Goal: Transaction & Acquisition: Purchase product/service

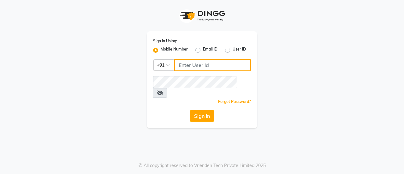
click at [196, 65] on input "Username" at bounding box center [212, 65] width 77 height 12
type input "9643101208"
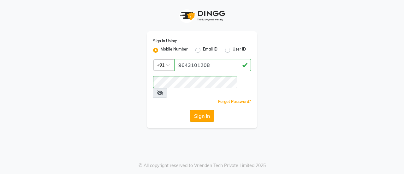
click at [208, 110] on button "Sign In" at bounding box center [202, 116] width 24 height 12
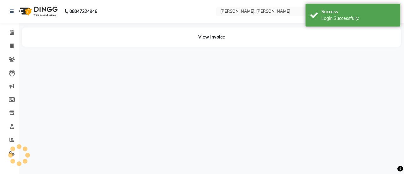
select select "en"
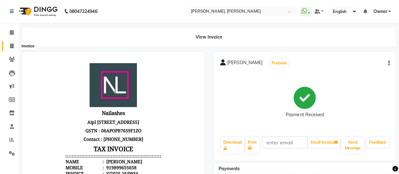
click at [11, 45] on icon at bounding box center [11, 46] width 3 height 5
select select "service"
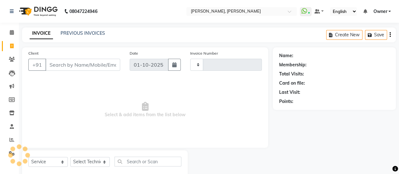
type input "0940"
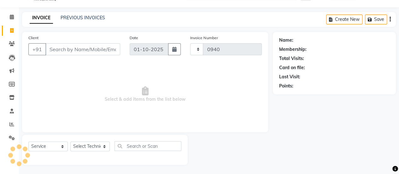
select select "5749"
drag, startPoint x: 303, startPoint y: 1, endPoint x: 179, endPoint y: 20, distance: 125.5
click at [179, 20] on div "INVOICE PREVIOUS INVOICES Create New Save" at bounding box center [209, 19] width 374 height 15
click at [62, 22] on div "INVOICE PREVIOUS INVOICES Create New Save" at bounding box center [209, 19] width 374 height 15
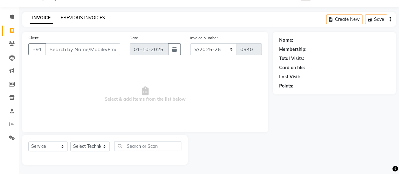
click at [69, 19] on link "PREVIOUS INVOICES" at bounding box center [83, 18] width 45 height 6
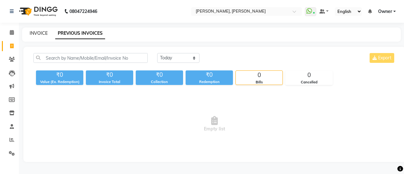
click at [37, 33] on link "INVOICE" at bounding box center [39, 33] width 18 height 6
select select "service"
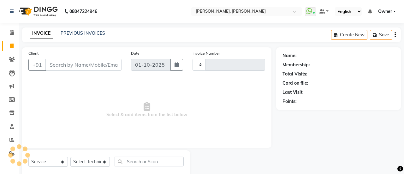
scroll to position [15, 0]
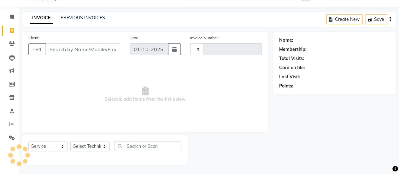
type input "0940"
select select "5749"
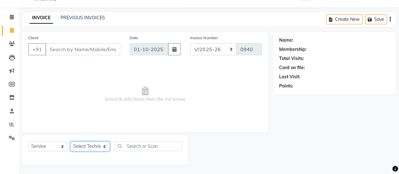
click at [90, 147] on select "Select Technician ajay ATSING Chetan Manager Muskan Owner Prosanto Salome VIVEK" at bounding box center [89, 146] width 39 height 10
select select "39728"
click at [70, 141] on select "Select Technician ajay ATSING Chetan Manager Muskan Owner Prosanto Salome VIVEK" at bounding box center [89, 146] width 39 height 10
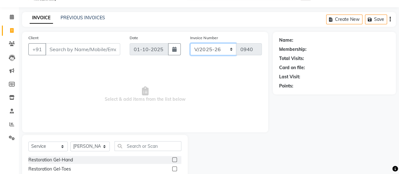
click at [205, 48] on select "BTH/2025-26 RED/2025-26 V/2025 V/2025-26" at bounding box center [213, 49] width 46 height 12
select select "8817"
click at [190, 43] on select "BTH/2025-26 RED/2025-26 V/2025 V/2025-26" at bounding box center [213, 49] width 46 height 12
type input "0001"
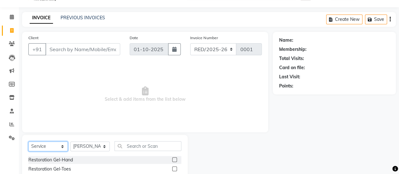
click at [52, 145] on select "Select Service Product Membership Package Voucher Prepaid Gift Card" at bounding box center [47, 146] width 39 height 10
select select "P"
click at [28, 141] on select "Select Service Product Membership Package Voucher Prepaid Gift Card" at bounding box center [47, 146] width 39 height 10
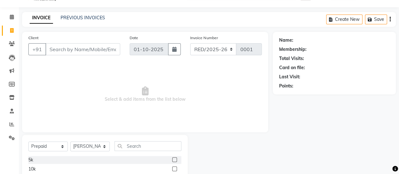
click at [173, 158] on label at bounding box center [174, 159] width 5 height 5
click at [173, 158] on input "checkbox" at bounding box center [174, 160] width 4 height 4
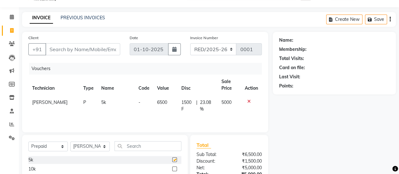
checkbox input "false"
click at [78, 45] on input "Client" at bounding box center [82, 49] width 75 height 12
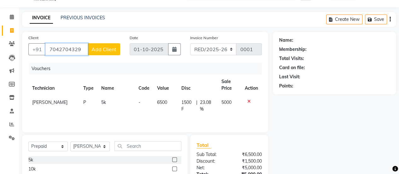
type input "7042704329"
click at [104, 46] on span "Add Client" at bounding box center [104, 49] width 25 height 6
select select "21"
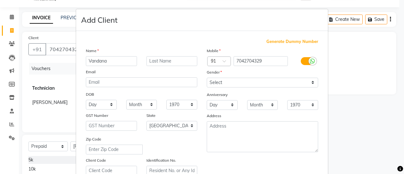
type input "Vandana"
click at [238, 81] on select "Select Male Female Other Prefer Not To Say" at bounding box center [262, 83] width 111 height 10
select select "female"
click at [207, 78] on select "Select Male Female Other Prefer Not To Say" at bounding box center [262, 83] width 111 height 10
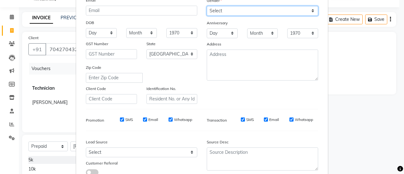
scroll to position [75, 0]
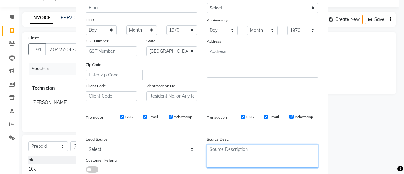
click at [259, 147] on textarea at bounding box center [262, 156] width 111 height 23
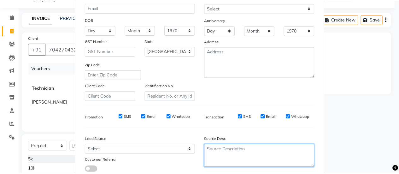
scroll to position [116, 0]
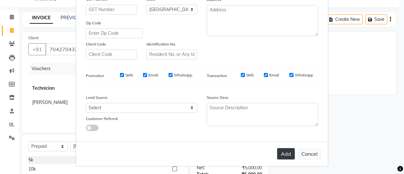
click at [282, 154] on button "Add" at bounding box center [286, 153] width 18 height 11
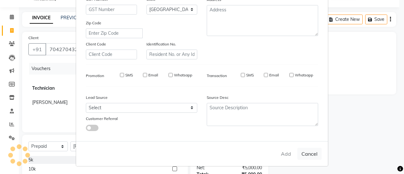
select select
select select "null"
select select
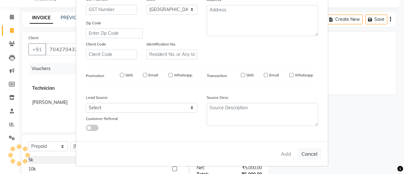
select select
checkbox input "false"
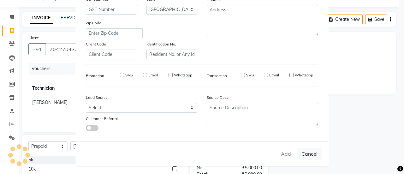
checkbox input "false"
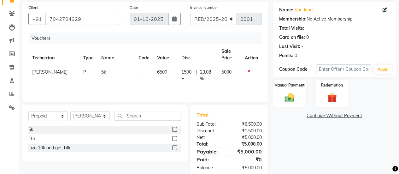
scroll to position [58, 0]
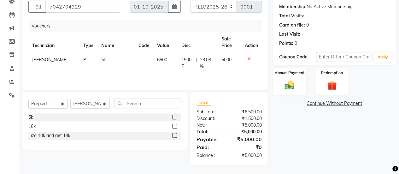
click at [162, 60] on span "6500" at bounding box center [162, 60] width 10 height 6
select select "39728"
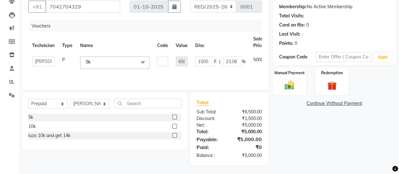
click at [195, 69] on td "1500 F | 23.08 %" at bounding box center [221, 63] width 58 height 20
click at [190, 71] on td "6500" at bounding box center [182, 63] width 20 height 20
click at [301, 86] on div "Manual Payment" at bounding box center [289, 81] width 34 height 29
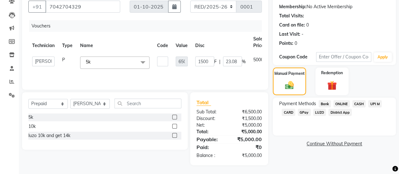
scroll to position [0, 0]
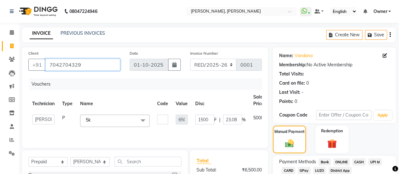
click at [90, 63] on input "7042704329" at bounding box center [82, 65] width 75 height 12
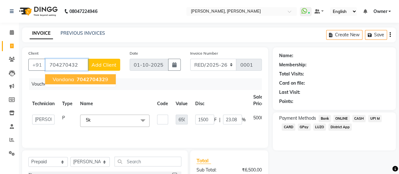
type input "7042704329"
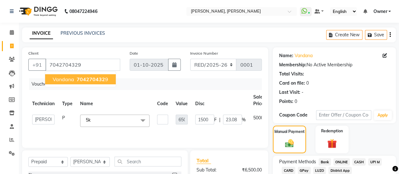
click at [90, 78] on span "704270432" at bounding box center [91, 79] width 28 height 6
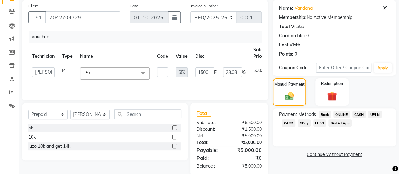
scroll to position [58, 0]
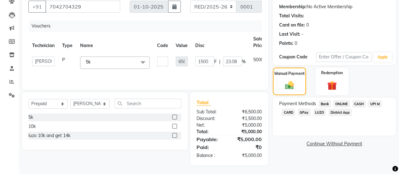
click at [346, 104] on span "ONLINE" at bounding box center [342, 103] width 16 height 7
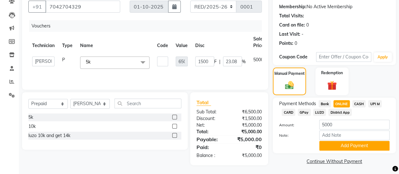
scroll to position [59, 0]
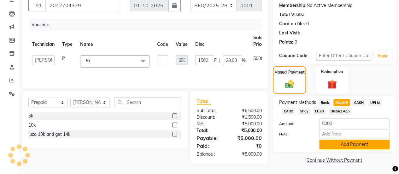
click at [349, 141] on button "Add Payment" at bounding box center [355, 145] width 70 height 10
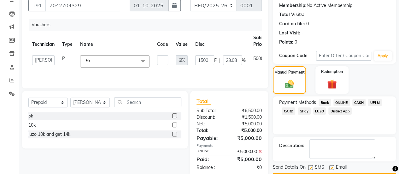
scroll to position [77, 0]
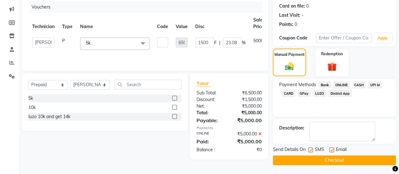
click at [339, 157] on button "Checkout" at bounding box center [334, 160] width 123 height 10
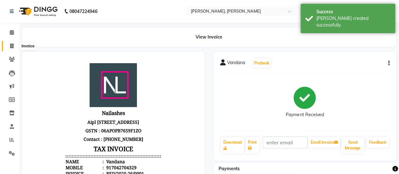
click at [9, 46] on span at bounding box center [11, 46] width 11 height 7
select select "service"
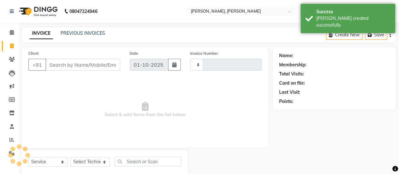
type input "0940"
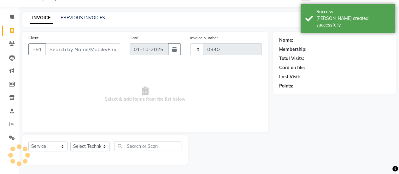
select select "5749"
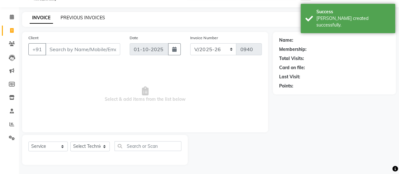
click at [67, 18] on link "PREVIOUS INVOICES" at bounding box center [83, 18] width 45 height 6
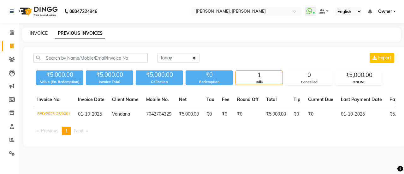
click at [38, 32] on link "INVOICE" at bounding box center [39, 33] width 18 height 6
select select "service"
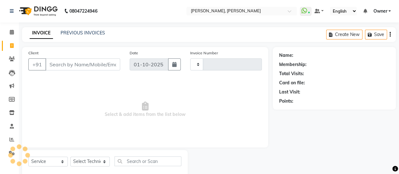
type input "0940"
select select "5749"
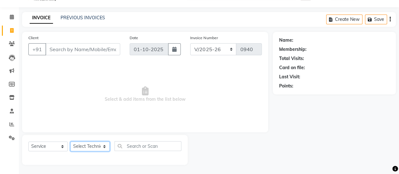
click at [80, 145] on select "Select Technician [PERSON_NAME] Chetan Manager [PERSON_NAME] Owner [PERSON_NAME…" at bounding box center [89, 146] width 39 height 10
select select "39728"
click at [70, 141] on select "Select Technician [PERSON_NAME] Chetan Manager [PERSON_NAME] Owner [PERSON_NAME…" at bounding box center [89, 146] width 39 height 10
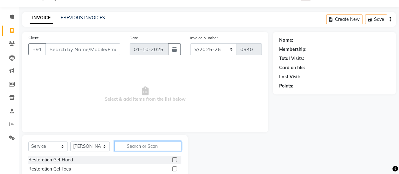
click at [143, 145] on input "text" at bounding box center [148, 146] width 67 height 10
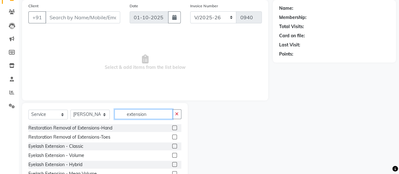
scroll to position [50, 0]
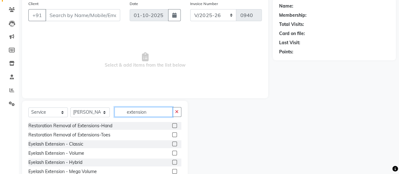
type input "extension"
click at [172, 125] on label at bounding box center [174, 125] width 5 height 5
click at [172, 125] on input "checkbox" at bounding box center [174, 126] width 4 height 4
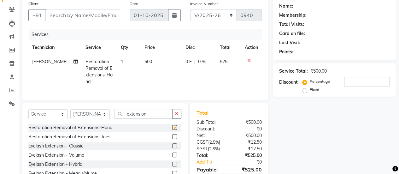
checkbox input "false"
click at [153, 112] on input "extension" at bounding box center [144, 114] width 58 height 10
type input "e"
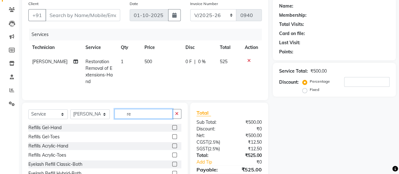
type input "r"
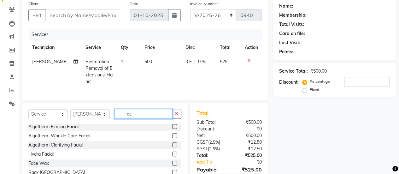
scroll to position [79, 0]
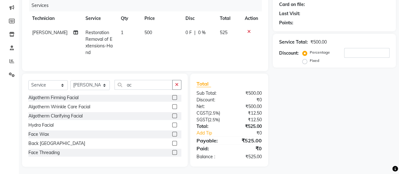
drag, startPoint x: 95, startPoint y: 153, endPoint x: 62, endPoint y: 138, distance: 36.3
click at [62, 140] on div "Back [GEOGRAPHIC_DATA]" at bounding box center [104, 144] width 153 height 8
click at [138, 87] on input "ac" at bounding box center [144, 85] width 58 height 10
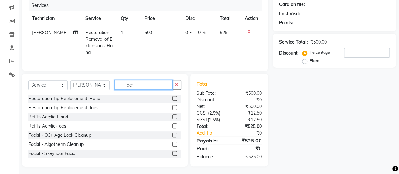
scroll to position [78, 0]
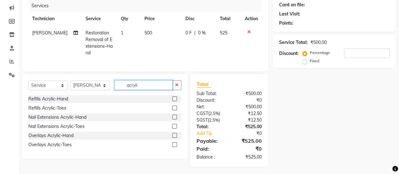
type input "acryli"
click at [174, 116] on label at bounding box center [174, 117] width 5 height 5
click at [174, 116] on input "checkbox" at bounding box center [174, 117] width 4 height 4
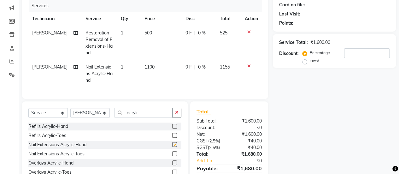
checkbox input "false"
click at [248, 33] on icon at bounding box center [249, 32] width 3 height 4
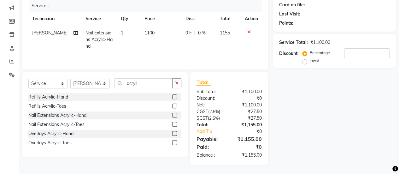
click at [145, 30] on span "1100" at bounding box center [150, 33] width 10 height 6
select select "39728"
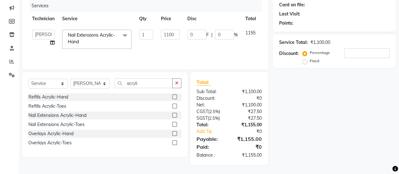
scroll to position [78, 0]
click at [175, 32] on input "1100" at bounding box center [170, 35] width 19 height 10
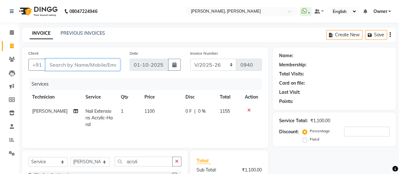
click at [98, 59] on input "Client" at bounding box center [82, 65] width 75 height 12
type input "v"
type input "0"
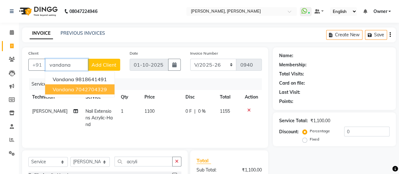
click at [81, 95] on ngb-typeahead-window "Vandana 9818641491 Vandana 7042704329" at bounding box center [80, 84] width 70 height 26
click at [94, 93] on button "Vandana 7042704329" at bounding box center [79, 89] width 69 height 10
type input "7042704329"
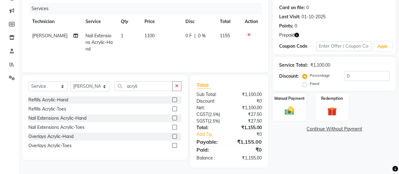
scroll to position [76, 0]
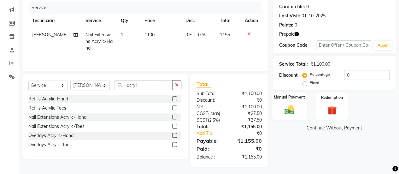
click at [291, 102] on div "Manual Payment" at bounding box center [289, 106] width 34 height 29
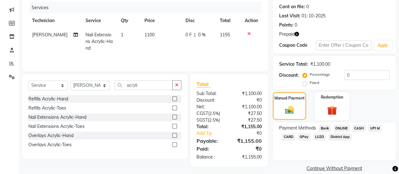
click at [333, 105] on img at bounding box center [332, 110] width 16 height 12
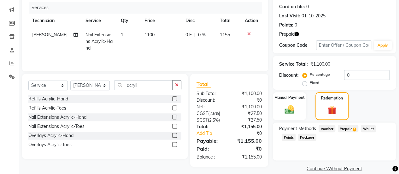
click at [348, 133] on div "Prepaid 1" at bounding box center [347, 129] width 23 height 9
click at [347, 124] on div "Payment Methods Voucher Prepaid 1 Wallet Points Package" at bounding box center [334, 142] width 123 height 38
click at [347, 125] on div "Prepaid 1" at bounding box center [347, 129] width 23 height 9
click at [348, 125] on span "Prepaid 1" at bounding box center [348, 128] width 21 height 7
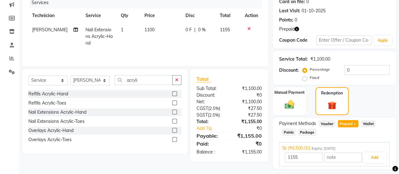
scroll to position [81, 0]
click at [292, 100] on img at bounding box center [290, 104] width 16 height 11
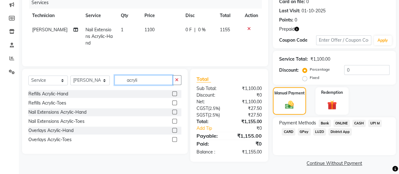
click at [142, 82] on input "acryli" at bounding box center [144, 80] width 58 height 10
type input "a"
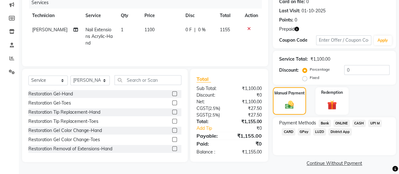
click at [148, 27] on span "1100" at bounding box center [150, 30] width 10 height 6
select select "39728"
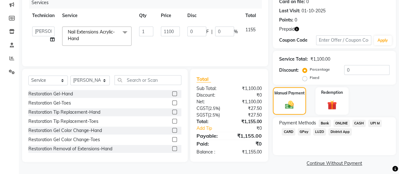
click at [148, 27] on input "1" at bounding box center [146, 32] width 14 height 10
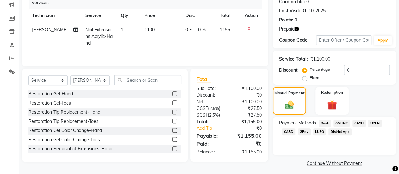
click at [172, 30] on td "1100" at bounding box center [161, 36] width 41 height 27
select select "39728"
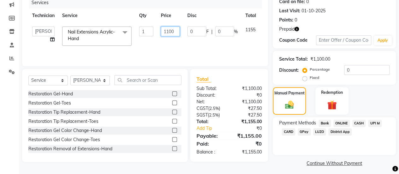
click at [172, 30] on input "1100" at bounding box center [170, 32] width 19 height 10
type input "2500"
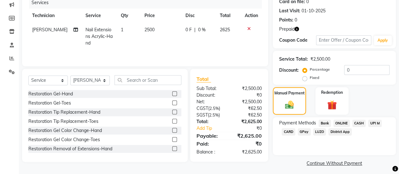
click at [190, 45] on td "0 F | 0 %" at bounding box center [199, 36] width 34 height 27
select select "39728"
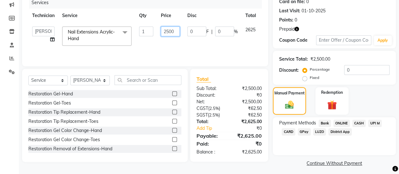
click at [177, 30] on input "2500" at bounding box center [170, 32] width 19 height 10
type input "2000"
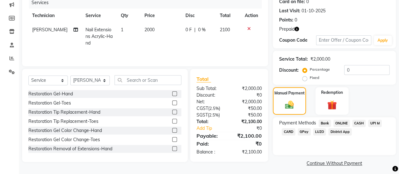
click at [192, 44] on td "0 F | 0 %" at bounding box center [199, 36] width 34 height 27
select select "39728"
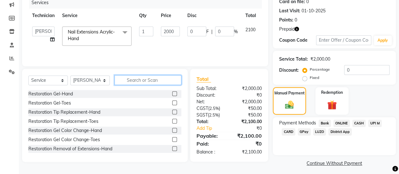
click at [132, 82] on input "text" at bounding box center [148, 80] width 67 height 10
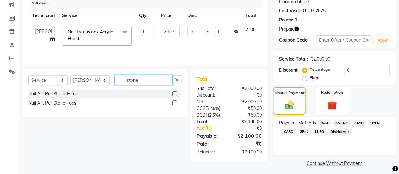
type input "stone"
click at [175, 93] on label at bounding box center [174, 93] width 5 height 5
click at [175, 93] on input "checkbox" at bounding box center [174, 94] width 4 height 4
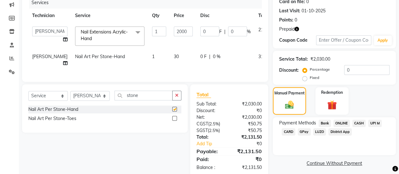
checkbox input "false"
click at [152, 58] on span "1" at bounding box center [153, 57] width 3 height 6
select select "39728"
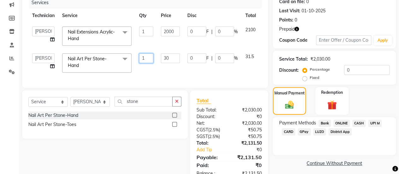
click at [147, 58] on input "1" at bounding box center [146, 58] width 14 height 10
type input "16"
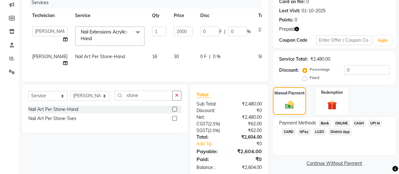
click at [174, 58] on span "30" at bounding box center [176, 57] width 5 height 6
select select "39728"
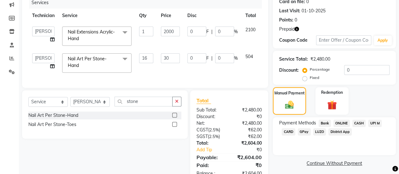
click at [165, 58] on input "30" at bounding box center [170, 58] width 19 height 10
type input "20"
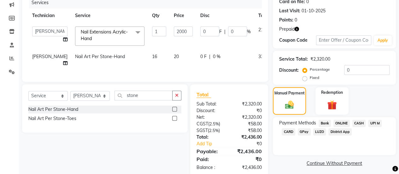
click at [189, 75] on div "Services Technician Service Qty Price Disc Total Action ajay ATSING Chetan Mana…" at bounding box center [145, 36] width 234 height 79
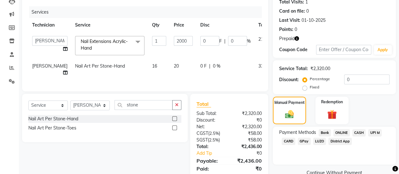
scroll to position [98, 0]
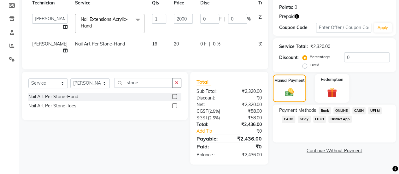
click at [338, 87] on img at bounding box center [332, 92] width 16 height 12
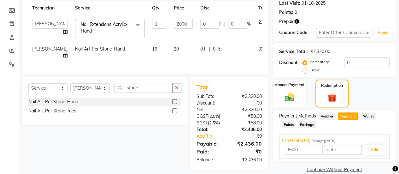
scroll to position [99, 0]
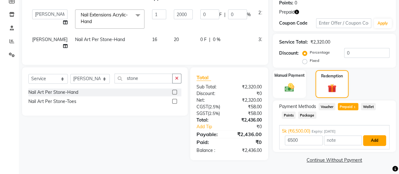
click at [370, 139] on button "Add" at bounding box center [374, 140] width 23 height 11
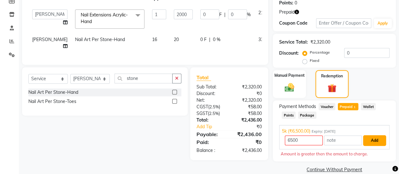
scroll to position [108, 0]
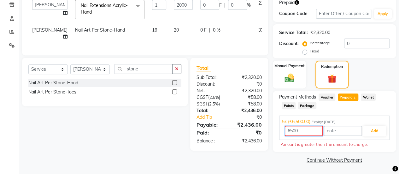
click at [313, 130] on input "6500" at bounding box center [304, 131] width 38 height 10
type input "6"
type input "2436"
click at [378, 129] on button "Add" at bounding box center [374, 131] width 23 height 11
click at [305, 81] on div "Manual Payment" at bounding box center [289, 74] width 34 height 29
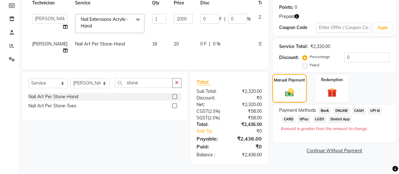
scroll to position [98, 0]
click at [335, 76] on label "Redemption" at bounding box center [332, 79] width 23 height 6
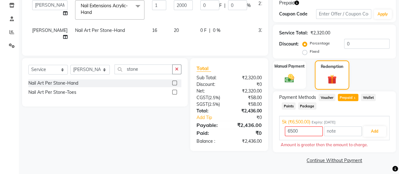
scroll to position [108, 0]
click at [347, 96] on span "Prepaid 1" at bounding box center [348, 96] width 21 height 7
type input "2436"
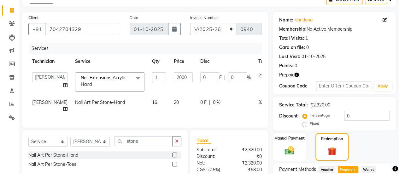
scroll to position [99, 0]
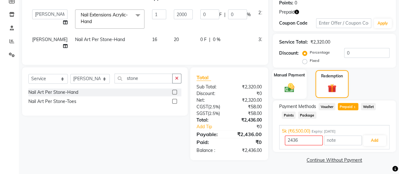
click at [298, 90] on div "Manual Payment" at bounding box center [289, 83] width 34 height 29
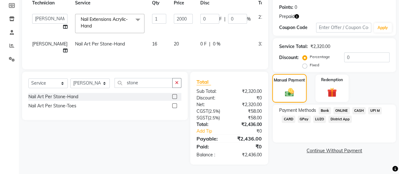
scroll to position [98, 0]
click at [328, 87] on img at bounding box center [332, 92] width 16 height 12
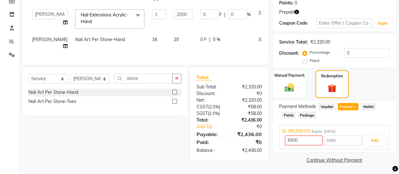
scroll to position [99, 0]
click at [338, 154] on div "Name: Vandana Membership: No Active Membership Total Visits: 1 Card on file: 0 …" at bounding box center [337, 57] width 128 height 216
click at [380, 143] on button "Add" at bounding box center [374, 140] width 23 height 11
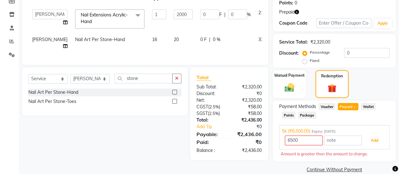
scroll to position [0, 0]
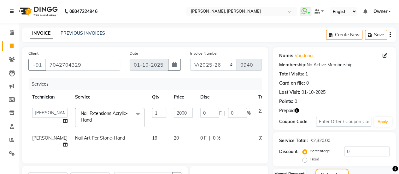
click at [12, 11] on icon at bounding box center [12, 11] width 4 height 4
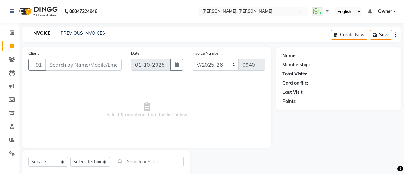
select select "5749"
select select "service"
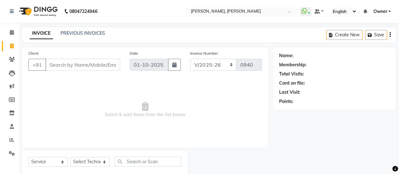
click at [62, 66] on input "Client" at bounding box center [82, 65] width 75 height 12
type input "7"
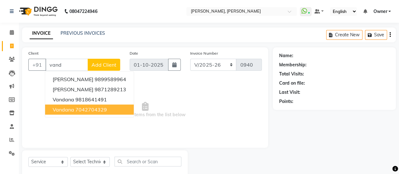
click at [67, 108] on span "Vandana" at bounding box center [63, 109] width 21 height 6
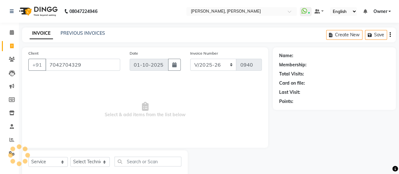
type input "7042704329"
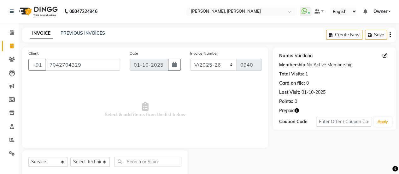
click at [306, 55] on link "Vandana" at bounding box center [304, 55] width 18 height 7
click at [93, 158] on select "Select Technician [PERSON_NAME] Chetan Manager [PERSON_NAME] Owner [PERSON_NAME…" at bounding box center [89, 162] width 39 height 10
select select "39728"
click at [70, 157] on select "Select Technician [PERSON_NAME] Chetan Manager [PERSON_NAME] Owner [PERSON_NAME…" at bounding box center [89, 162] width 39 height 10
drag, startPoint x: 152, startPoint y: 156, endPoint x: 154, endPoint y: 161, distance: 6.0
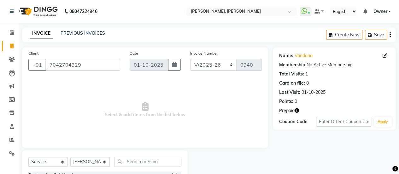
click at [154, 161] on input "text" at bounding box center [148, 162] width 67 height 10
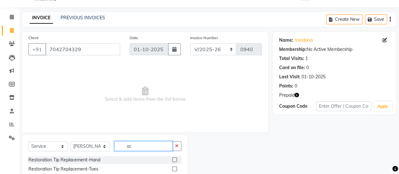
scroll to position [54, 0]
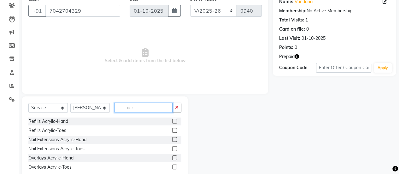
type input "acr"
click at [176, 139] on label at bounding box center [174, 139] width 5 height 5
click at [176, 139] on input "checkbox" at bounding box center [174, 140] width 4 height 4
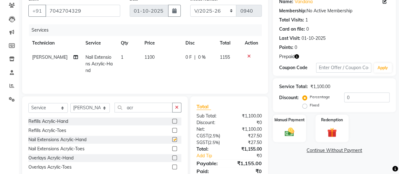
checkbox input "false"
click at [151, 56] on span "1100" at bounding box center [150, 57] width 10 height 6
select select "39728"
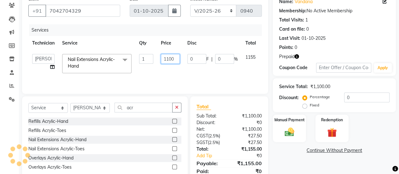
click at [177, 58] on input "1100" at bounding box center [170, 59] width 19 height 10
type input "1"
type input "2000"
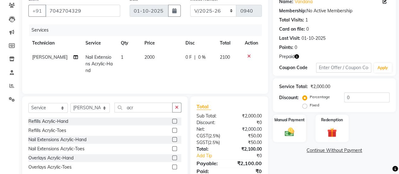
click at [176, 68] on td "2000" at bounding box center [161, 63] width 41 height 27
select select "39728"
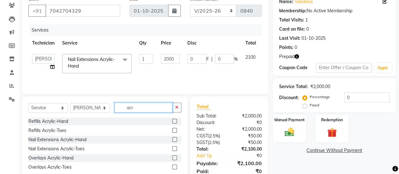
click at [140, 106] on input "acr" at bounding box center [144, 108] width 58 height 10
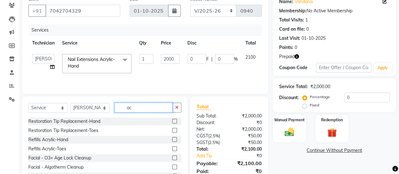
type input "a"
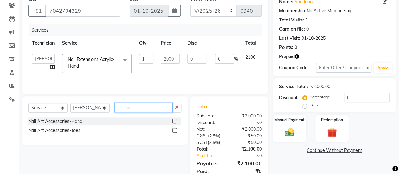
type input "acc"
click at [174, 121] on label at bounding box center [174, 121] width 5 height 5
click at [174, 121] on input "checkbox" at bounding box center [174, 121] width 4 height 4
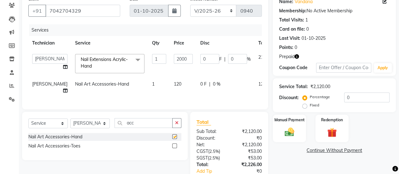
checkbox input "false"
click at [148, 83] on td "1" at bounding box center [159, 87] width 22 height 21
select select "39728"
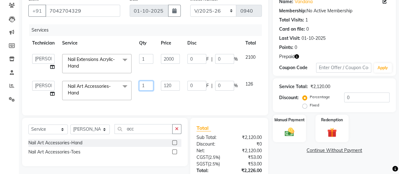
click at [148, 83] on input "1" at bounding box center [146, 86] width 14 height 10
type input "16"
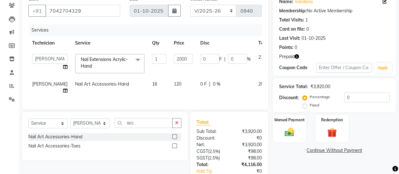
click at [148, 84] on td "16" at bounding box center [159, 87] width 22 height 21
select select "39728"
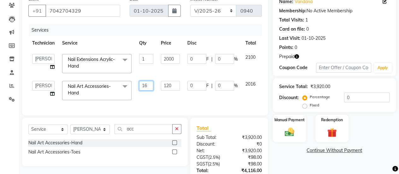
click at [150, 82] on input "16" at bounding box center [146, 86] width 14 height 10
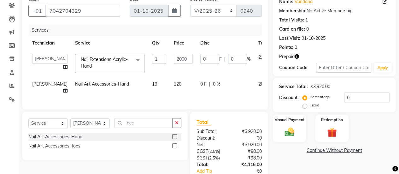
click at [171, 83] on td "120" at bounding box center [183, 87] width 27 height 21
select select "39728"
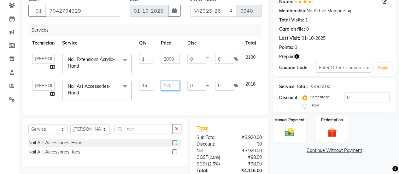
click at [166, 84] on input "120" at bounding box center [170, 86] width 19 height 10
type input "20"
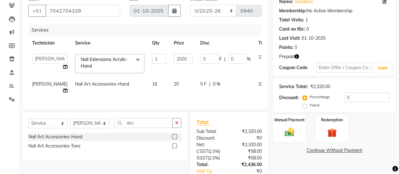
click at [170, 102] on div "Services Technician Service Qty Price Disc Total Action ajay ATSING Chetan Mana…" at bounding box center [145, 63] width 234 height 79
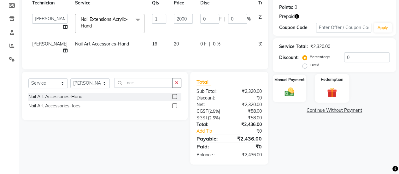
click at [321, 93] on div "Redemption" at bounding box center [332, 88] width 34 height 29
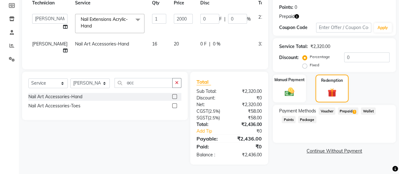
click at [347, 109] on span "Prepaid 1" at bounding box center [348, 110] width 21 height 7
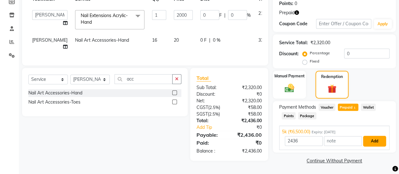
click at [376, 141] on button "Add" at bounding box center [374, 141] width 23 height 11
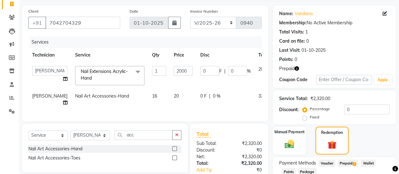
scroll to position [42, 0]
click at [228, 72] on input "0" at bounding box center [237, 71] width 19 height 10
type input "5"
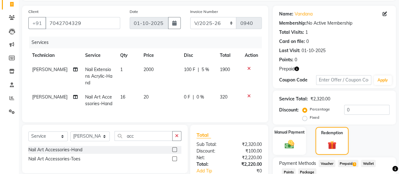
click at [227, 91] on tr "Prosanto Nail Art Accessories-Hand 16 20 0 F | 0 % 320" at bounding box center [145, 100] width 234 height 21
click at [212, 67] on td "100 F | 5 %" at bounding box center [198, 76] width 36 height 27
select select "39728"
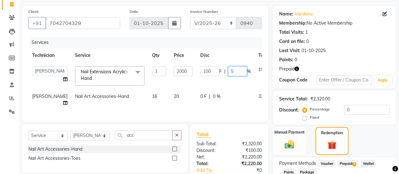
click at [229, 69] on input "5" at bounding box center [237, 71] width 19 height 10
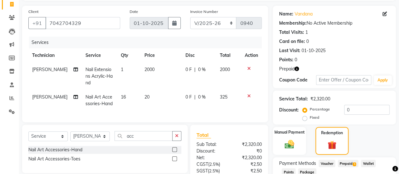
click at [220, 82] on tr "Prosanto Nail Extensions Acrylic-Hand 1 2000 0 F | 0 % 2000" at bounding box center [145, 76] width 234 height 27
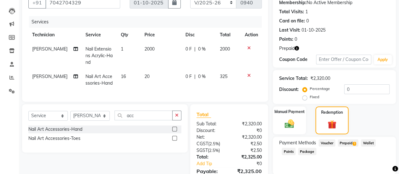
scroll to position [61, 0]
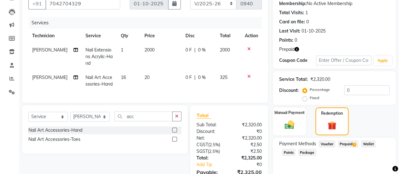
click at [155, 49] on td "2000" at bounding box center [161, 56] width 41 height 27
select select "39728"
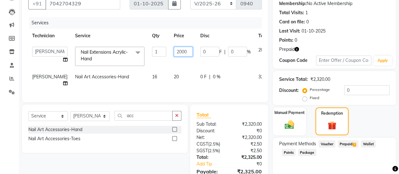
click at [178, 52] on input "2000" at bounding box center [183, 52] width 19 height 10
type input "2100"
click at [219, 31] on tr "Technician Service Qty Price Disc Total Action" at bounding box center [161, 36] width 266 height 14
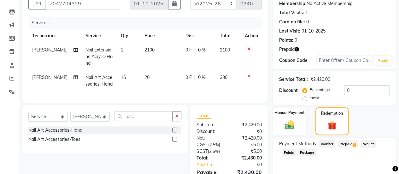
click at [240, 72] on td "330" at bounding box center [228, 80] width 25 height 21
select select "39728"
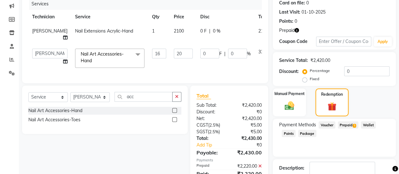
scroll to position [82, 0]
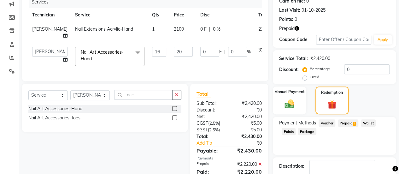
click at [174, 32] on td "2100" at bounding box center [183, 32] width 27 height 21
select select "39728"
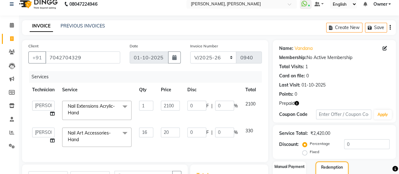
scroll to position [7, 0]
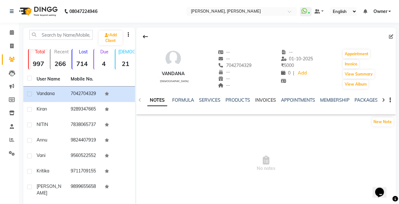
click at [267, 101] on link "INVOICES" at bounding box center [265, 100] width 21 height 6
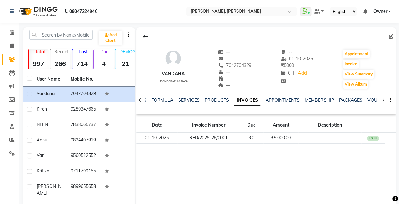
click at [137, 39] on div at bounding box center [266, 37] width 260 height 12
click at [145, 33] on button at bounding box center [145, 37] width 13 height 12
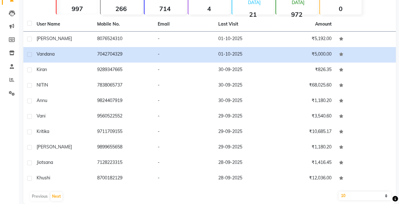
scroll to position [69, 0]
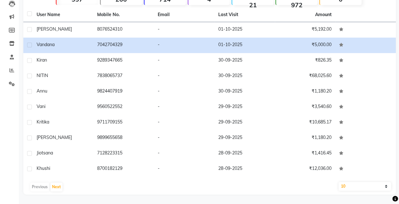
click at [171, 65] on td "-" at bounding box center [184, 60] width 61 height 15
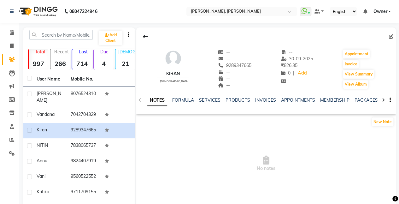
click at [48, 66] on strong "997" at bounding box center [39, 64] width 20 height 8
click at [16, 50] on link "Invoice" at bounding box center [9, 46] width 15 height 10
select select "service"
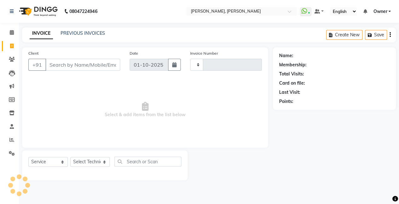
type input "0941"
select select "5749"
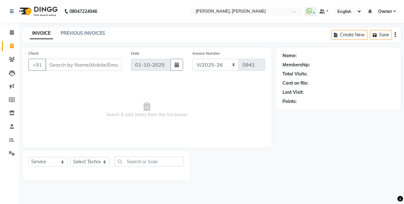
click at [80, 71] on div "Client +91" at bounding box center [75, 63] width 103 height 26
click at [77, 68] on input "Client" at bounding box center [83, 65] width 76 height 12
click at [93, 162] on select "Select Technician ajay ATSING Chetan Manager Muskan Owner Prosanto Salome VIVEK" at bounding box center [89, 162] width 39 height 10
select select "50117"
click at [70, 157] on select "Select Technician ajay ATSING Chetan Manager Muskan Owner Prosanto Salome VIVEK" at bounding box center [89, 162] width 39 height 10
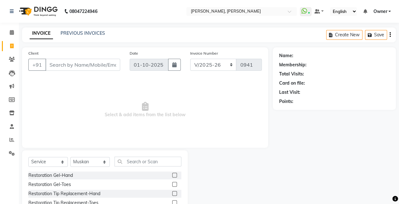
drag, startPoint x: 174, startPoint y: 175, endPoint x: 171, endPoint y: 174, distance: 3.3
click at [172, 174] on div at bounding box center [176, 175] width 9 height 8
click at [172, 174] on label at bounding box center [174, 175] width 5 height 5
click at [172, 174] on input "checkbox" at bounding box center [174, 175] width 4 height 4
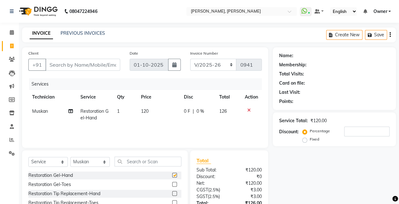
checkbox input "false"
click at [109, 63] on input "Client" at bounding box center [82, 65] width 75 height 12
click at [100, 64] on input "Client" at bounding box center [82, 65] width 75 height 12
type input "v"
type input "0"
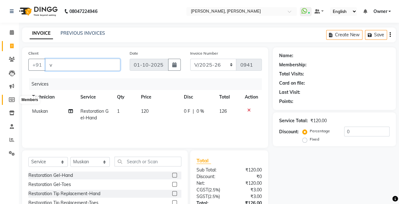
type input "v"
click at [13, 100] on icon at bounding box center [12, 99] width 6 height 5
select select
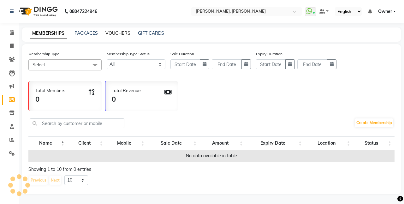
click at [122, 33] on link "VOUCHERS" at bounding box center [117, 33] width 25 height 6
select select
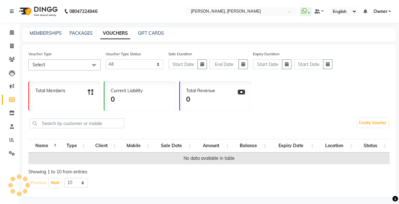
click at [122, 33] on link "VOUCHERS" at bounding box center [115, 33] width 30 height 11
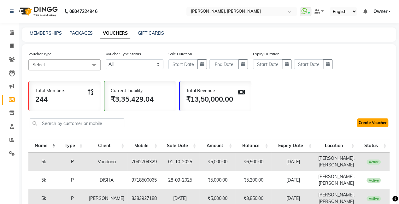
click at [372, 123] on link "Create Voucher" at bounding box center [372, 122] width 31 height 9
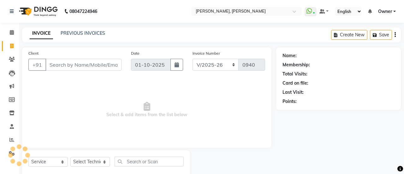
select select "5749"
select select "service"
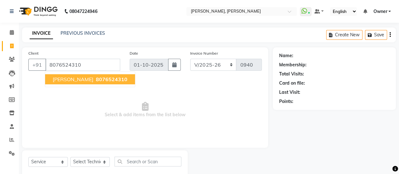
type input "8076524310"
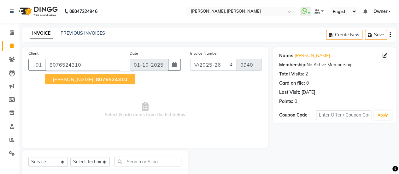
click at [96, 81] on span "8076524310" at bounding box center [112, 79] width 32 height 6
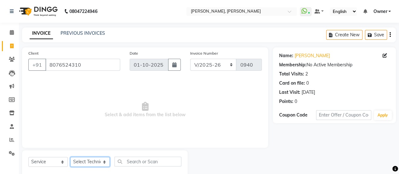
click at [92, 162] on select "Select Technician [PERSON_NAME] Chetan Manager [PERSON_NAME] Owner [PERSON_NAME…" at bounding box center [89, 162] width 39 height 10
select select "40522"
click at [70, 157] on select "Select Technician [PERSON_NAME] Chetan Manager [PERSON_NAME] Owner [PERSON_NAME…" at bounding box center [89, 162] width 39 height 10
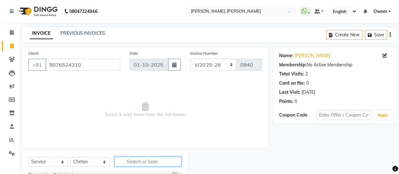
click at [138, 158] on input "text" at bounding box center [148, 162] width 67 height 10
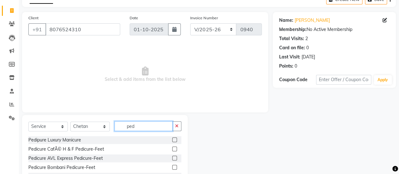
scroll to position [38, 0]
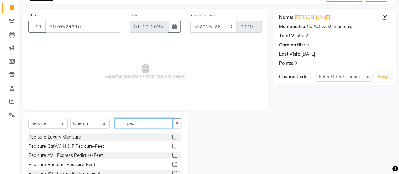
type input "ped"
click at [172, 156] on label at bounding box center [174, 155] width 5 height 5
click at [172, 156] on input "checkbox" at bounding box center [174, 155] width 4 height 4
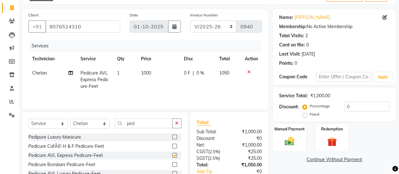
checkbox input "false"
click at [146, 122] on input "ped" at bounding box center [144, 123] width 58 height 10
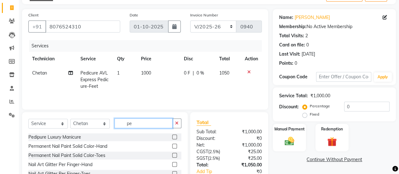
type input "p"
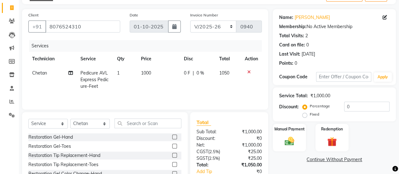
click at [154, 72] on td "1000" at bounding box center [158, 79] width 43 height 27
select select "40522"
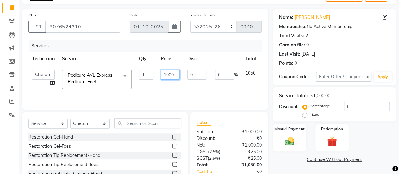
click at [168, 74] on input "1000" at bounding box center [170, 75] width 19 height 10
type input "1100"
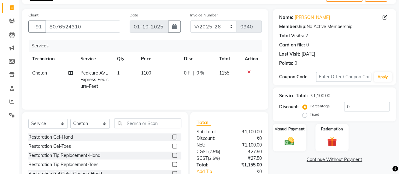
click at [168, 87] on td "1100" at bounding box center [158, 79] width 43 height 27
select select "40522"
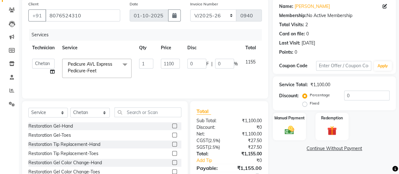
scroll to position [50, 0]
click at [170, 60] on input "1100" at bounding box center [170, 63] width 19 height 10
type input "1200"
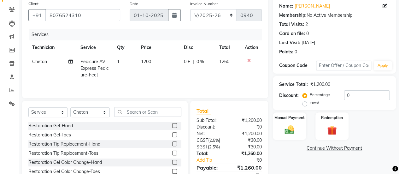
click at [172, 75] on td "1200" at bounding box center [158, 68] width 43 height 27
select select "40522"
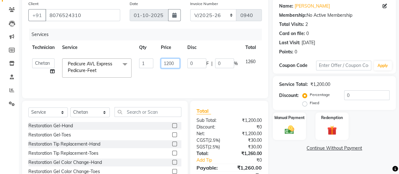
click at [176, 64] on input "1200" at bounding box center [170, 63] width 19 height 10
type input "1233"
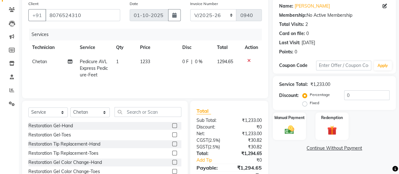
click at [179, 76] on tr "Chetan Pedicure AVL Express Pedicure-Feet 1 1233 0 F | 0 % 1294.65" at bounding box center [145, 68] width 234 height 27
click at [152, 58] on td "1233" at bounding box center [157, 68] width 42 height 27
select select "40522"
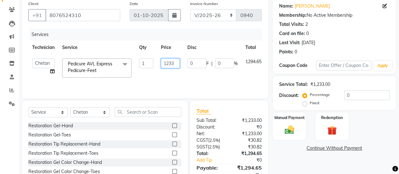
click at [176, 63] on input "1233" at bounding box center [170, 63] width 19 height 10
type input "1237"
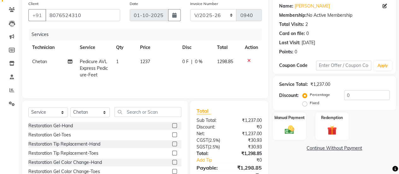
click at [176, 76] on td "1237" at bounding box center [157, 68] width 42 height 27
select select "40522"
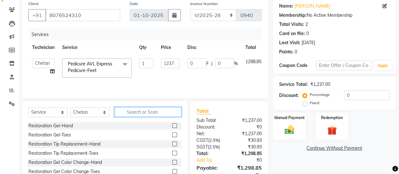
click at [133, 108] on input "text" at bounding box center [148, 112] width 67 height 10
type input "g"
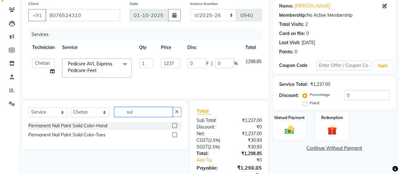
type input "sol"
click at [175, 125] on label at bounding box center [174, 125] width 5 height 5
click at [175, 125] on input "checkbox" at bounding box center [174, 126] width 4 height 4
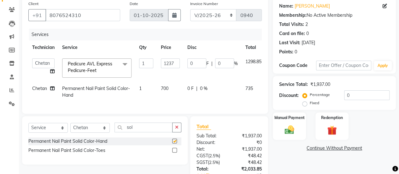
checkbox input "false"
click at [171, 88] on td "700" at bounding box center [170, 91] width 27 height 21
select select "40522"
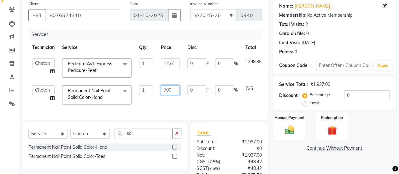
click at [173, 89] on input "700" at bounding box center [170, 90] width 19 height 10
type input "750"
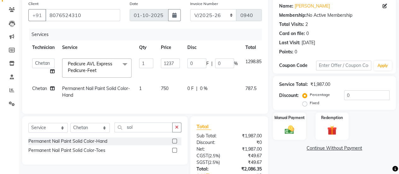
click at [180, 107] on div "Services Technician Service Qty Price Disc Total Action ajay ATSING Chetan Mana…" at bounding box center [145, 68] width 234 height 79
click at [173, 84] on td "750" at bounding box center [170, 91] width 27 height 21
select select "40522"
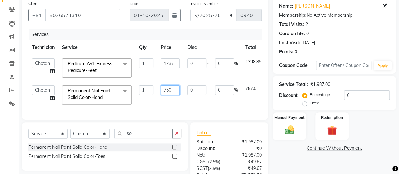
click at [172, 91] on input "750" at bounding box center [170, 90] width 19 height 10
type input "7"
type input "790"
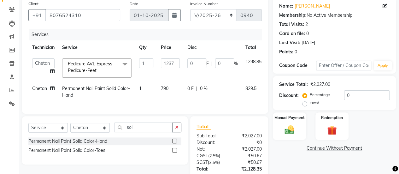
click at [196, 112] on div "Client +91 8076524310 Date 01-10-2025 Invoice Number BTH/2025-26 RED/2025-26 V/…" at bounding box center [145, 56] width 246 height 116
click at [179, 88] on td "790" at bounding box center [170, 91] width 27 height 21
select select "40522"
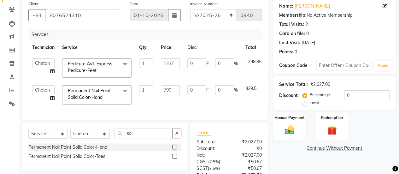
click at [182, 88] on td "790" at bounding box center [170, 94] width 27 height 27
click at [176, 88] on input "790" at bounding box center [170, 90] width 19 height 10
type input "787"
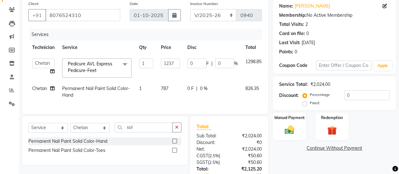
click at [182, 99] on td "787" at bounding box center [170, 91] width 27 height 21
select select "40522"
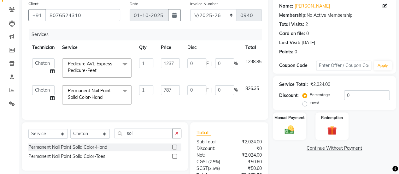
click at [182, 99] on td "787" at bounding box center [170, 94] width 27 height 27
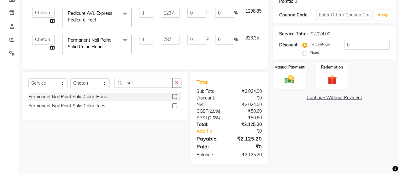
scroll to position [104, 0]
click at [176, 36] on input "787" at bounding box center [170, 40] width 19 height 10
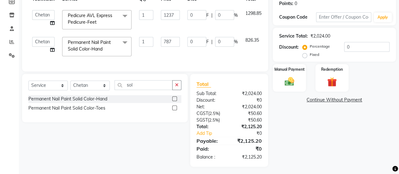
click at [307, 50] on div "Percentage Fixed" at bounding box center [324, 51] width 40 height 16
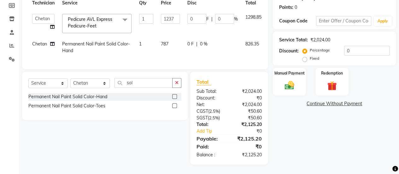
drag, startPoint x: 307, startPoint y: 50, endPoint x: 306, endPoint y: 57, distance: 7.0
click at [306, 57] on div "Percentage Fixed" at bounding box center [324, 54] width 40 height 16
click at [310, 57] on label "Fixed" at bounding box center [314, 59] width 9 height 6
click at [306, 57] on input "Fixed" at bounding box center [306, 58] width 4 height 4
radio input "true"
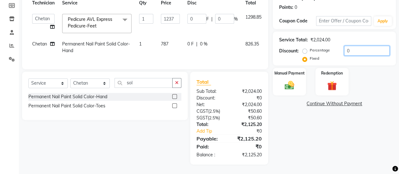
click at [352, 46] on input "0" at bounding box center [366, 51] width 45 height 10
type input "1"
type input "0.61"
type input "0.05"
type input "1.2"
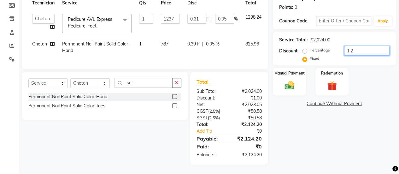
type input "0.73"
type input "0.06"
type input "1.20"
click at [367, 61] on div "Service Total: ₹2,024.00 Discount: Percentage Fixed 1.20" at bounding box center [334, 49] width 123 height 34
click at [296, 82] on img at bounding box center [290, 85] width 16 height 11
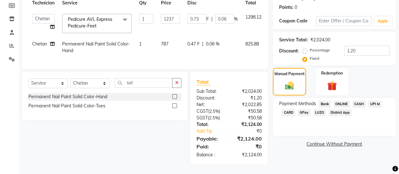
click at [291, 109] on span "CARD" at bounding box center [289, 112] width 14 height 7
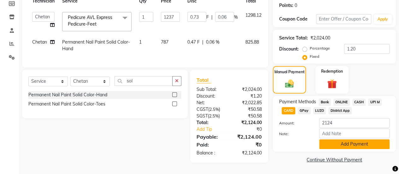
click at [344, 146] on button "Add Payment" at bounding box center [355, 144] width 70 height 10
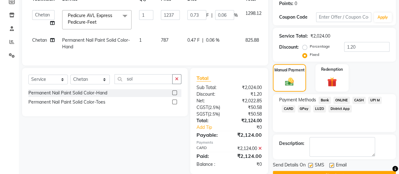
scroll to position [113, 0]
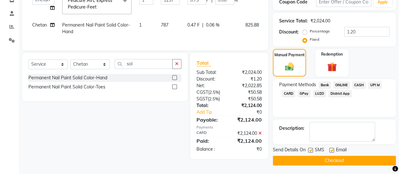
click at [340, 156] on button "Checkout" at bounding box center [334, 161] width 123 height 10
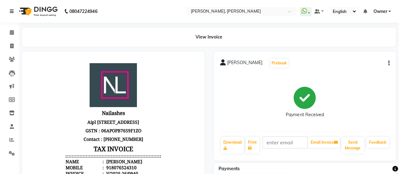
click at [13, 13] on icon at bounding box center [12, 11] width 4 height 4
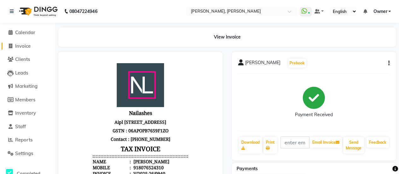
click at [27, 47] on span "Invoice" at bounding box center [22, 46] width 15 height 6
select select "service"
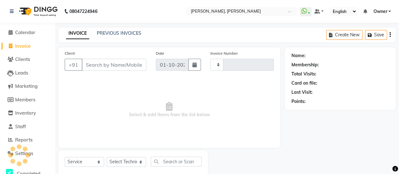
scroll to position [15, 0]
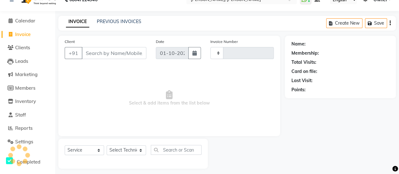
type input "0941"
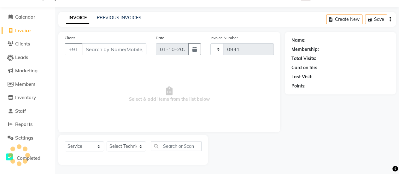
select select "5749"
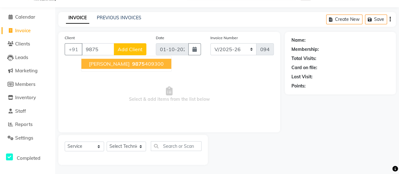
click at [106, 65] on span "Sangita" at bounding box center [109, 64] width 41 height 6
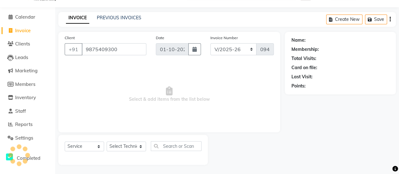
type input "9875409300"
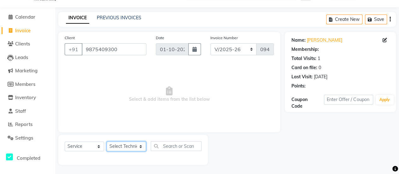
click at [131, 145] on select "Select Technician ajay ATSING Chetan Manager Muskan Owner Prosanto Salome VIVEK" at bounding box center [126, 146] width 39 height 10
select select "63324"
click at [107, 141] on select "Select Technician ajay ATSING Chetan Manager Muskan Owner Prosanto Salome VIVEK" at bounding box center [126, 146] width 39 height 10
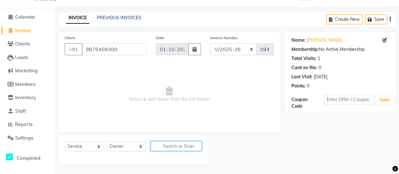
click at [165, 145] on input "text" at bounding box center [176, 146] width 51 height 10
type input "s"
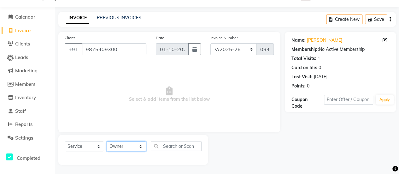
click at [133, 148] on select "Select Technician ajay ATSING Chetan Manager Muskan Owner Prosanto Salome VIVEK" at bounding box center [126, 146] width 39 height 10
select select "39727"
click at [107, 141] on select "Select Technician ajay ATSING Chetan Manager Muskan Owner Prosanto Salome VIVEK" at bounding box center [126, 146] width 39 height 10
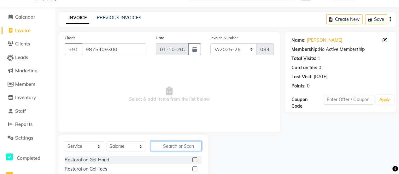
click at [165, 147] on input "text" at bounding box center [176, 146] width 51 height 10
type input "so"
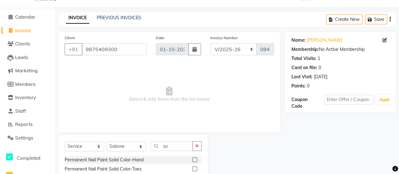
click at [196, 160] on label at bounding box center [195, 159] width 5 height 5
click at [196, 160] on input "checkbox" at bounding box center [195, 160] width 4 height 4
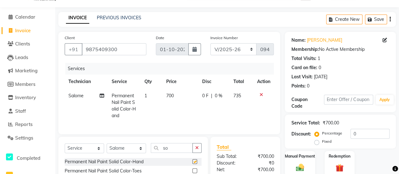
checkbox input "false"
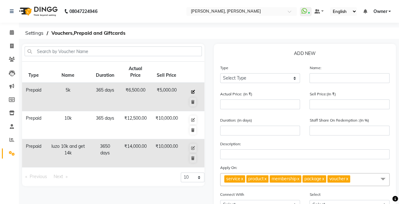
click at [193, 90] on icon at bounding box center [193, 92] width 4 height 4
select select "P"
type input "5k"
type input "6500"
type input "5000"
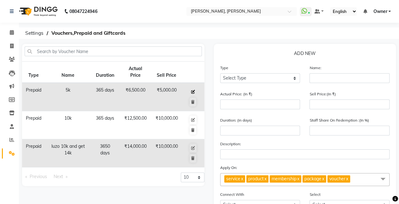
type input "365"
type input "77"
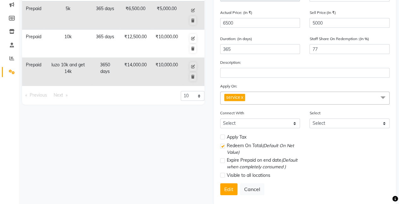
scroll to position [93, 0]
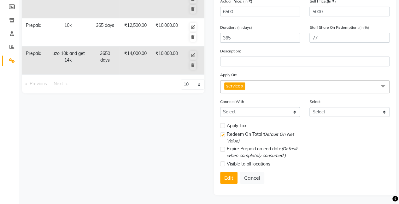
click at [223, 125] on label at bounding box center [222, 125] width 5 height 5
click at [223, 125] on input "checkbox" at bounding box center [222, 126] width 4 height 4
checkbox input "true"
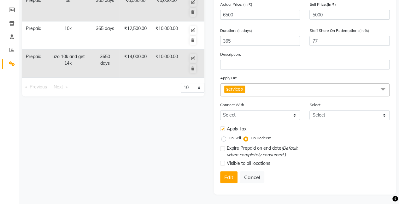
scroll to position [89, 0]
click at [231, 178] on button "Edit" at bounding box center [228, 178] width 17 height 12
select select
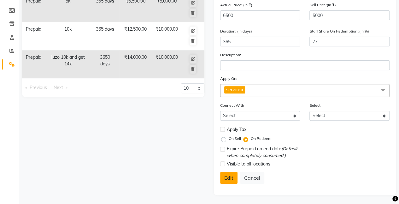
checkbox input "false"
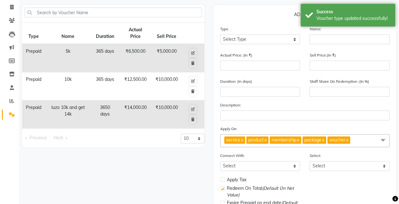
scroll to position [38, 0]
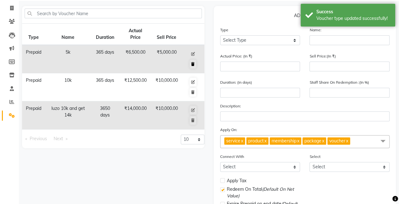
click at [194, 50] on button at bounding box center [193, 54] width 7 height 9
click at [193, 61] on button at bounding box center [193, 64] width 7 height 9
select select "P"
type input "5k"
type input "6500"
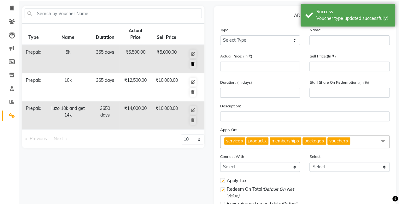
type input "5000"
type input "365"
type input "77"
checkbox input "true"
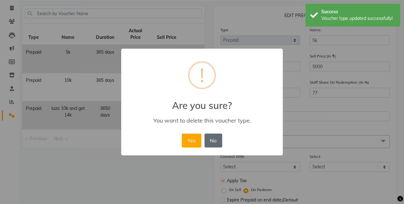
click at [193, 83] on div "!" at bounding box center [202, 75] width 28 height 28
click at [213, 140] on button "No" at bounding box center [214, 141] width 18 height 14
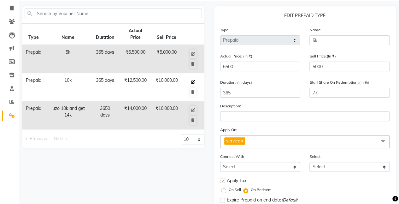
click at [194, 82] on icon at bounding box center [193, 82] width 4 height 4
type input "10k"
type input "12500"
type input "10000"
type input "80"
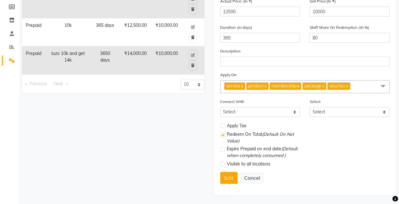
scroll to position [93, 0]
click at [222, 123] on label at bounding box center [222, 125] width 5 height 5
click at [222, 124] on input "checkbox" at bounding box center [222, 126] width 4 height 4
checkbox input "true"
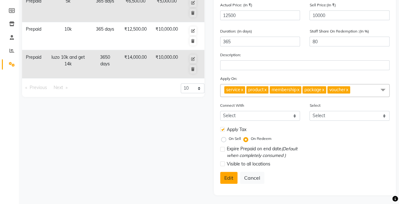
click at [230, 176] on button "Edit" at bounding box center [228, 178] width 17 height 12
select select
checkbox input "false"
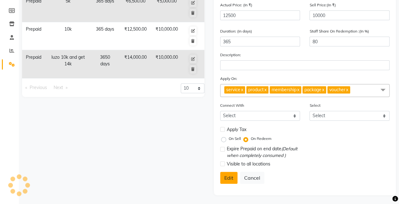
checkbox input "false"
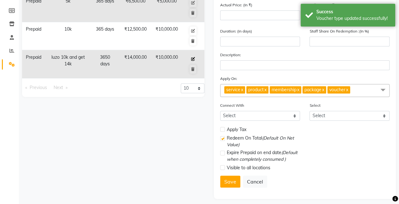
click at [194, 60] on icon at bounding box center [193, 59] width 4 height 4
select select "P"
type input "luzo 10k and get 14k"
type input "14000"
type input "10000"
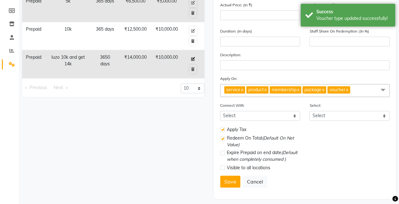
type input "3650"
type input "71"
checkbox input "true"
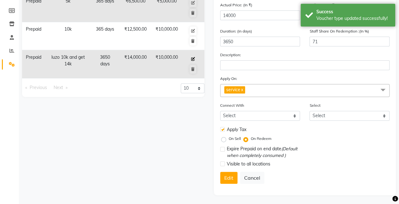
click at [194, 58] on icon at bounding box center [193, 59] width 4 height 4
click at [225, 175] on button "Edit" at bounding box center [228, 178] width 17 height 12
select select
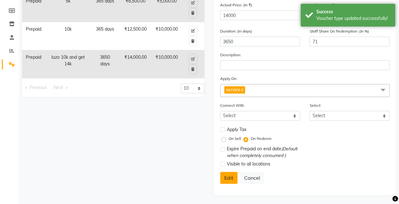
checkbox input "false"
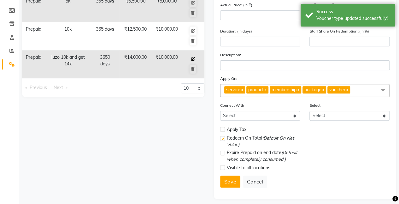
click at [192, 59] on icon at bounding box center [193, 59] width 4 height 4
select select "P"
type input "luzo 10k and get 14k"
type input "14000"
type input "10000"
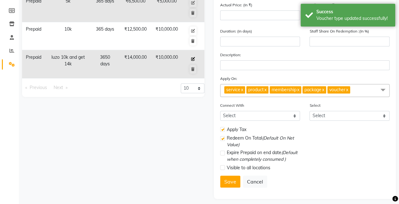
type input "3650"
type input "71"
checkbox input "true"
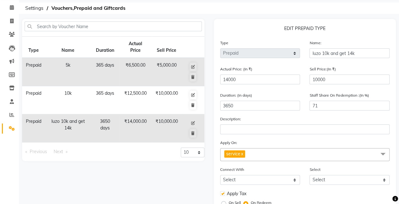
scroll to position [0, 0]
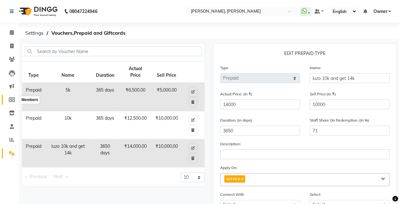
click at [13, 102] on icon at bounding box center [12, 99] width 6 height 5
select select
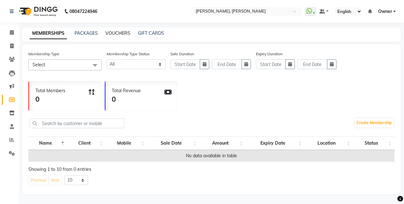
click at [112, 34] on link "VOUCHERS" at bounding box center [117, 33] width 25 height 6
select select
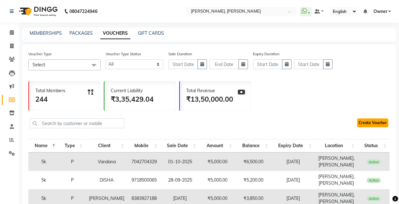
click at [364, 122] on link "Create Voucher" at bounding box center [372, 122] width 31 height 9
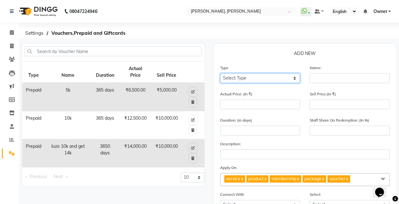
click at [240, 75] on select "Select Type Voucher Prepaid Gift Card" at bounding box center [260, 78] width 80 height 10
select select "P"
click at [220, 73] on select "Select Type Voucher Prepaid Gift Card" at bounding box center [260, 78] width 80 height 10
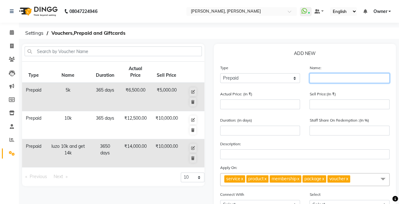
click at [325, 80] on input "text" at bounding box center [350, 78] width 80 height 10
type input "pay 15k get 18500"
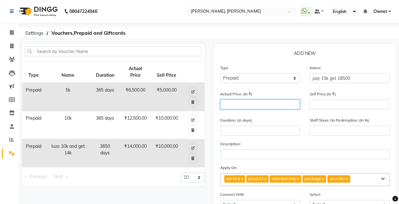
click at [288, 105] on input "number" at bounding box center [260, 104] width 80 height 10
type input "1"
type input "0"
type input "18500"
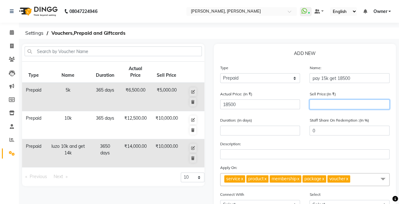
click at [313, 104] on input "number" at bounding box center [350, 104] width 80 height 10
type input "150"
type input "1"
type input "1500"
type input "8"
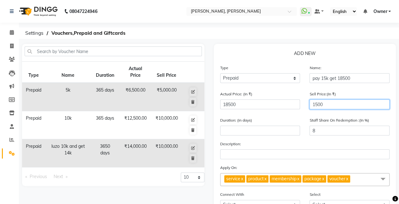
type input "15000"
type input "81"
type input "15000"
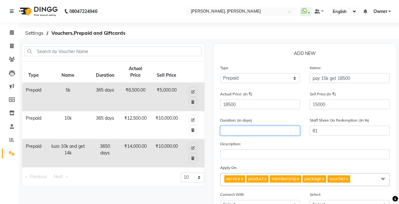
click at [277, 132] on input "number" at bounding box center [260, 131] width 80 height 10
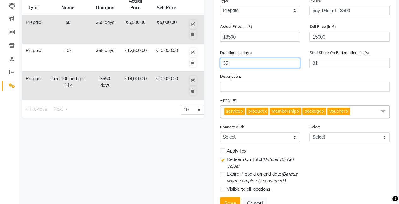
scroll to position [93, 0]
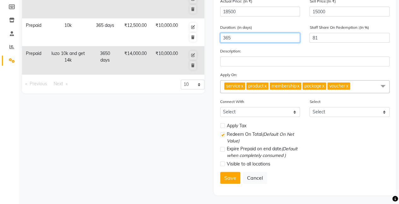
type input "365"
click at [267, 86] on link "x" at bounding box center [265, 86] width 3 height 6
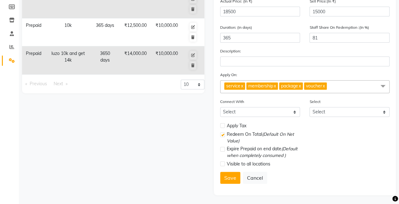
click at [276, 85] on link "x" at bounding box center [274, 86] width 3 height 6
click at [268, 86] on link "x" at bounding box center [267, 86] width 3 height 6
click at [267, 86] on link "x" at bounding box center [266, 86] width 3 height 6
click at [224, 126] on label at bounding box center [222, 125] width 5 height 5
click at [224, 126] on input "checkbox" at bounding box center [222, 126] width 4 height 4
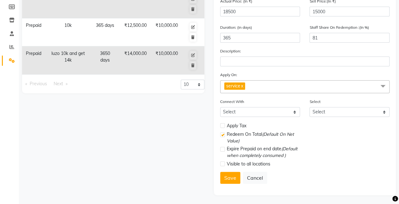
checkbox input "true"
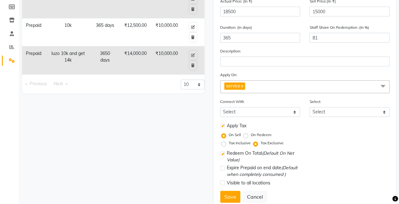
click at [251, 134] on label "On Redeem" at bounding box center [261, 135] width 21 height 6
click at [245, 134] on input "On Redeem" at bounding box center [247, 135] width 4 height 4
radio input "true"
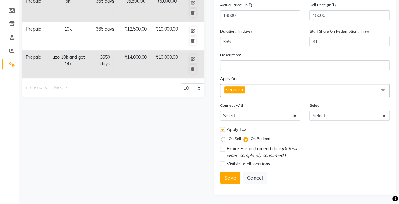
click at [229, 139] on label "On Sell" at bounding box center [235, 139] width 12 height 6
click at [224, 139] on input "On Sell" at bounding box center [225, 138] width 4 height 4
radio input "true"
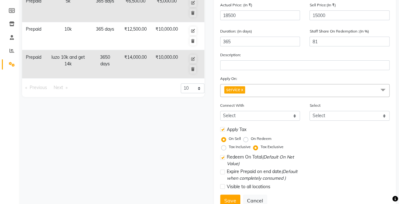
click at [251, 140] on label "On Redeem" at bounding box center [261, 139] width 21 height 6
click at [248, 140] on input "On Redeem" at bounding box center [247, 138] width 4 height 4
radio input "true"
click at [251, 140] on label "On Redeem" at bounding box center [261, 139] width 21 height 6
click at [246, 140] on input "On Redeem" at bounding box center [247, 138] width 4 height 4
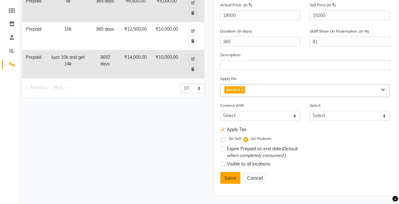
click at [225, 175] on button "Save" at bounding box center [230, 178] width 20 height 12
select select
checkbox input "false"
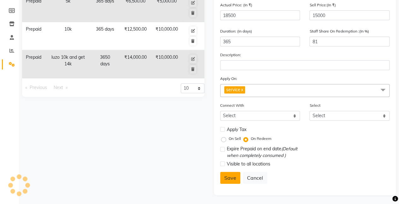
checkbox input "false"
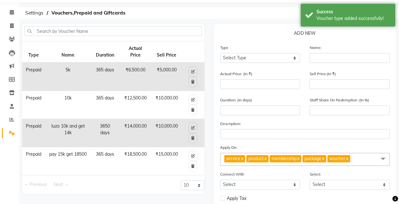
scroll to position [0, 0]
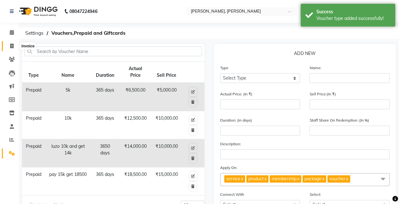
click at [13, 43] on span at bounding box center [11, 46] width 11 height 7
select select "5749"
select select "service"
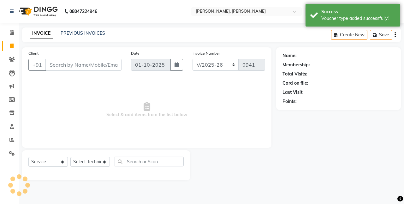
click at [74, 66] on input "Client" at bounding box center [83, 65] width 76 height 12
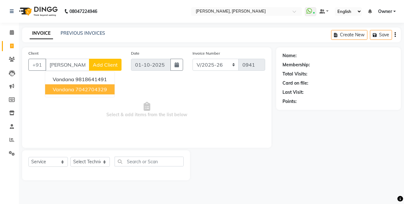
click at [76, 87] on ngb-highlight "7042704329" at bounding box center [91, 89] width 32 height 6
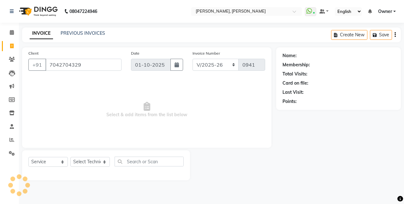
type input "7042704329"
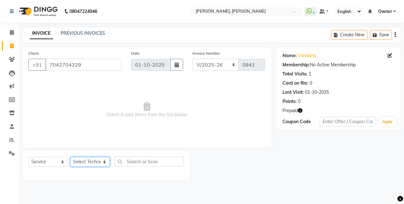
click at [87, 160] on select "Select Technician [PERSON_NAME] Chetan Manager [PERSON_NAME] Owner [PERSON_NAME…" at bounding box center [89, 162] width 39 height 10
select select "39728"
click at [70, 157] on select "Select Technician [PERSON_NAME] Chetan Manager [PERSON_NAME] Owner [PERSON_NAME…" at bounding box center [89, 162] width 39 height 10
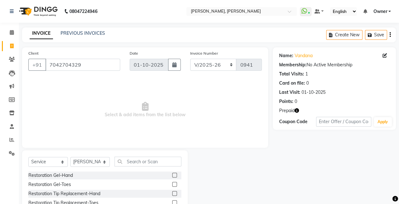
click at [172, 194] on label at bounding box center [174, 193] width 5 height 5
click at [172, 194] on input "checkbox" at bounding box center [174, 194] width 4 height 4
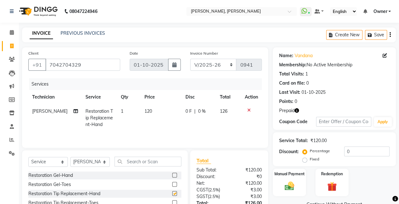
checkbox input "false"
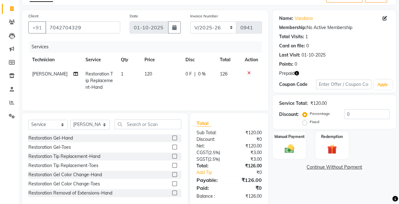
scroll to position [41, 0]
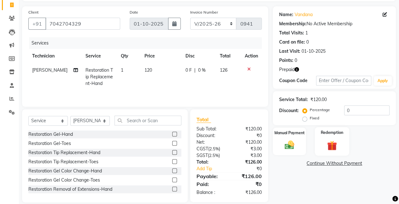
click at [335, 137] on div "Redemption" at bounding box center [332, 141] width 34 height 29
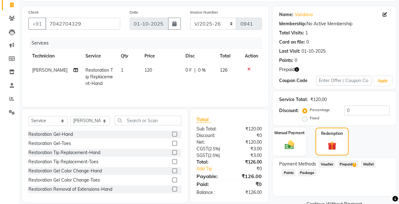
click at [348, 162] on span "Prepaid 1" at bounding box center [348, 163] width 21 height 7
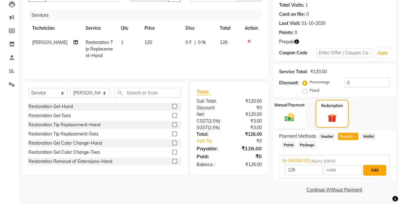
click at [373, 174] on button "Add" at bounding box center [374, 170] width 23 height 11
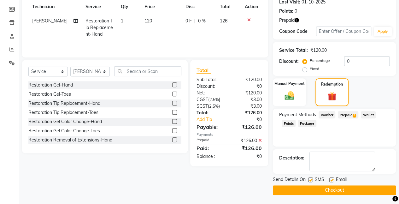
scroll to position [1, 0]
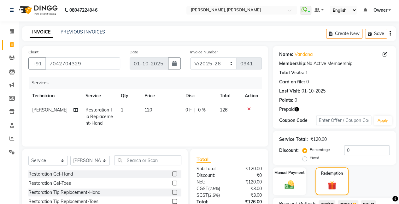
click at [249, 109] on icon at bounding box center [249, 109] width 3 height 4
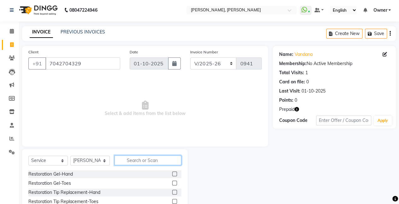
click at [144, 158] on input "text" at bounding box center [148, 160] width 67 height 10
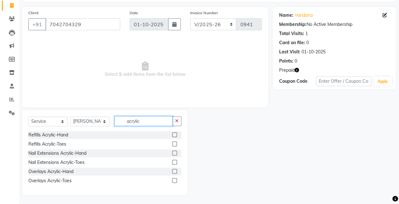
type input "acrylic"
click at [175, 153] on label at bounding box center [174, 153] width 5 height 5
click at [175, 153] on input "checkbox" at bounding box center [174, 153] width 4 height 4
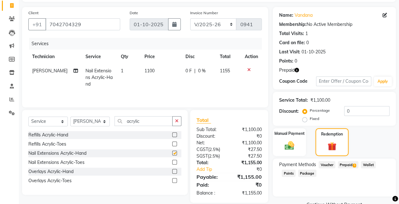
checkbox input "false"
click at [156, 70] on td "1100" at bounding box center [161, 77] width 41 height 27
select select "39728"
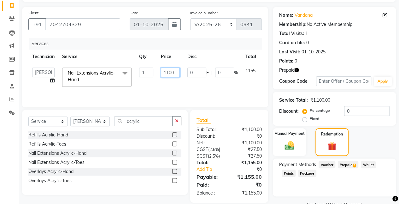
click at [174, 73] on input "1100" at bounding box center [170, 73] width 19 height 10
type input "1"
type input "2000"
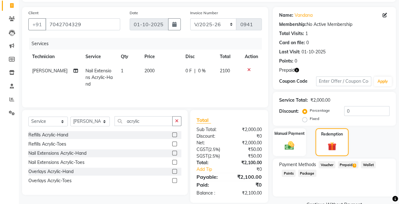
click at [188, 86] on td "0 F | 0 %" at bounding box center [199, 77] width 34 height 27
select select "39728"
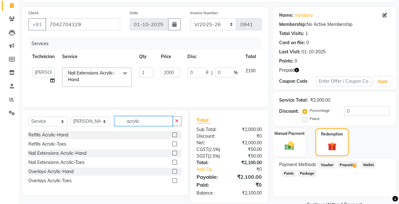
click at [156, 122] on input "acrylic" at bounding box center [144, 121] width 58 height 10
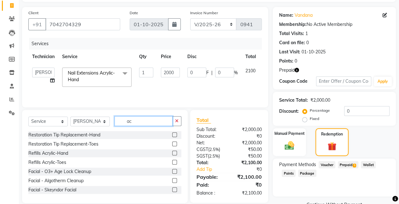
type input "a"
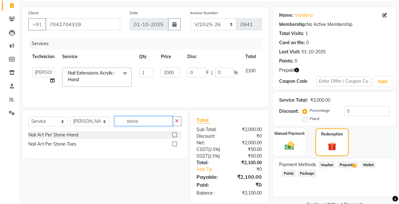
type input "stone"
click at [172, 134] on label at bounding box center [174, 134] width 5 height 5
click at [172, 134] on input "checkbox" at bounding box center [174, 135] width 4 height 4
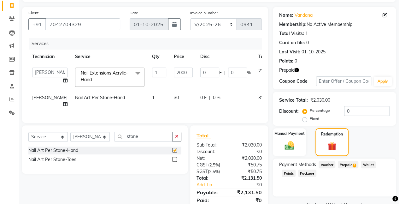
checkbox input "false"
click at [148, 98] on td "1" at bounding box center [159, 101] width 22 height 21
select select "39728"
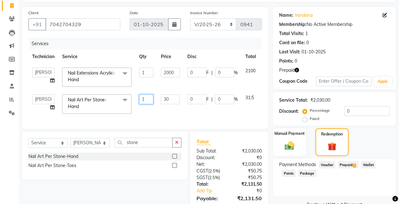
click at [151, 97] on input "1" at bounding box center [146, 99] width 14 height 10
type input "16"
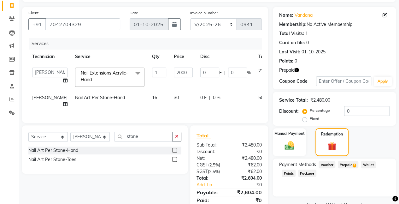
click at [174, 96] on span "30" at bounding box center [176, 98] width 5 height 6
select select "39728"
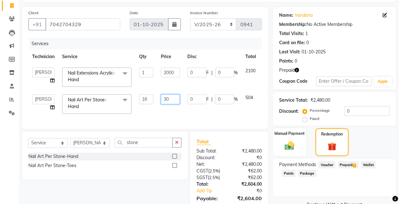
click at [168, 97] on input "30" at bounding box center [170, 99] width 19 height 10
type input "20"
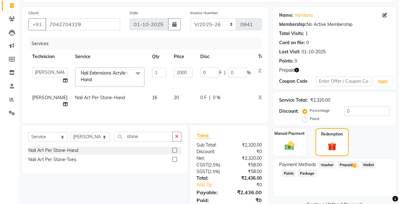
click at [178, 106] on td "20" at bounding box center [183, 101] width 27 height 21
select select "39728"
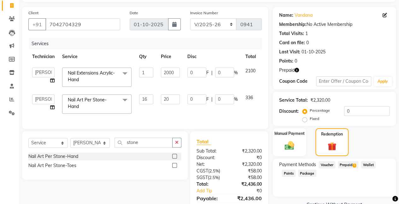
scroll to position [74, 0]
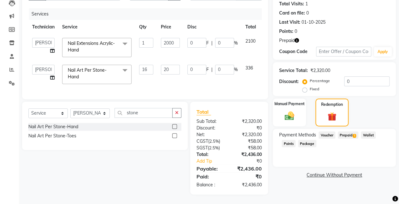
click at [343, 134] on span "Prepaid 1" at bounding box center [348, 134] width 21 height 7
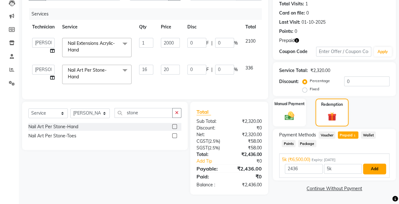
click at [376, 165] on button "Add" at bounding box center [374, 169] width 23 height 11
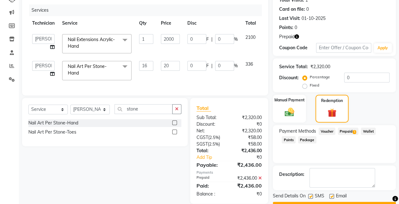
scroll to position [90, 0]
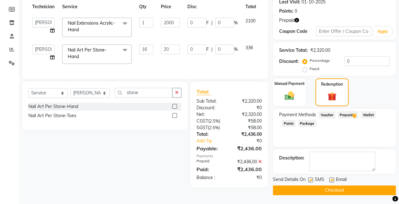
click at [334, 189] on button "Checkout" at bounding box center [334, 190] width 123 height 10
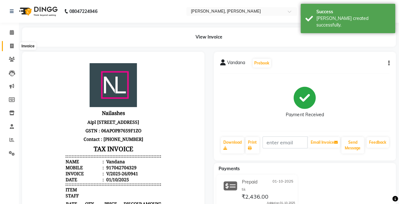
click at [11, 45] on icon at bounding box center [11, 46] width 3 height 5
select select "service"
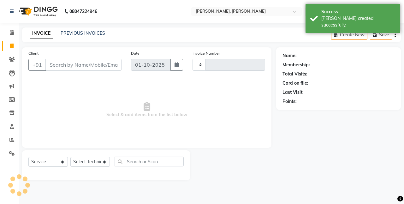
type input "0942"
select select "5749"
click at [76, 36] on link "PREVIOUS INVOICES" at bounding box center [83, 33] width 45 height 6
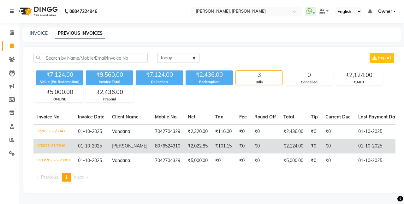
select select "service"
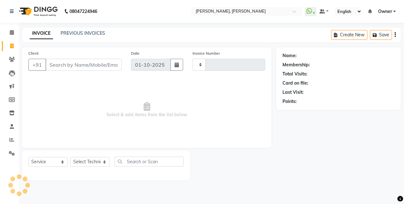
type input "0942"
select select "5749"
click at [73, 32] on link "PREVIOUS INVOICES" at bounding box center [83, 33] width 45 height 6
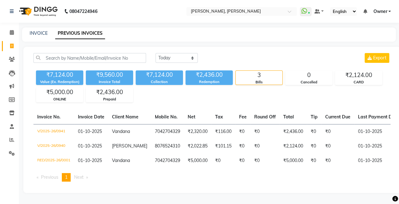
click at [39, 27] on div "INVOICE PREVIOUS INVOICES" at bounding box center [209, 34] width 374 height 14
click at [39, 30] on link "INVOICE" at bounding box center [39, 33] width 18 height 6
select select "5749"
select select "service"
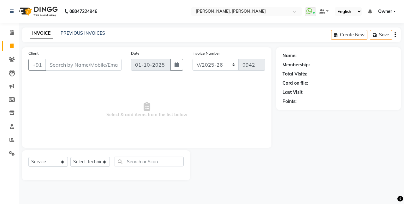
click at [84, 156] on div "Select Service Product Membership Package Voucher Prepaid Gift Card Select Tech…" at bounding box center [106, 165] width 168 height 30
click at [85, 158] on select "Select Technician [PERSON_NAME] Chetan Manager [PERSON_NAME] Owner [PERSON_NAME…" at bounding box center [89, 162] width 39 height 10
select select "92701"
click at [70, 157] on select "Select Technician [PERSON_NAME] Chetan Manager [PERSON_NAME] Owner [PERSON_NAME…" at bounding box center [89, 162] width 39 height 10
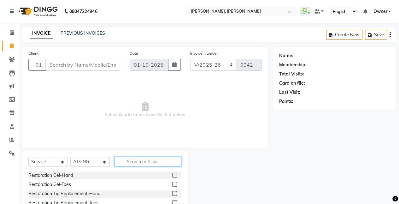
click at [162, 162] on input "text" at bounding box center [148, 162] width 67 height 10
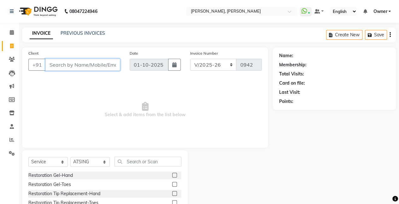
click at [53, 63] on input "Client" at bounding box center [82, 65] width 75 height 12
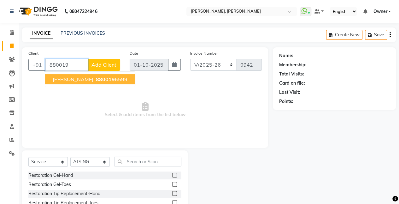
click at [67, 81] on span "[PERSON_NAME]" at bounding box center [73, 79] width 41 height 6
type input "8800196599"
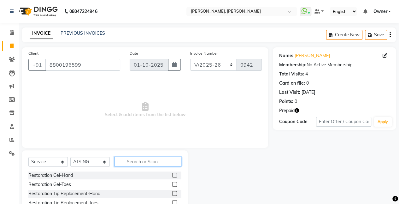
click at [153, 163] on input "text" at bounding box center [148, 162] width 67 height 10
click at [143, 165] on input "text" at bounding box center [148, 162] width 67 height 10
type input "per"
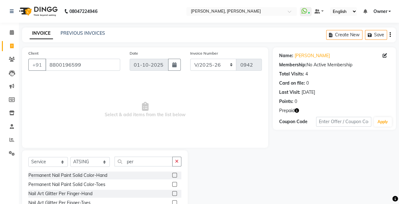
click at [172, 177] on div at bounding box center [174, 176] width 4 height 7
click at [172, 176] on label at bounding box center [174, 175] width 5 height 5
click at [172, 176] on input "checkbox" at bounding box center [174, 175] width 4 height 4
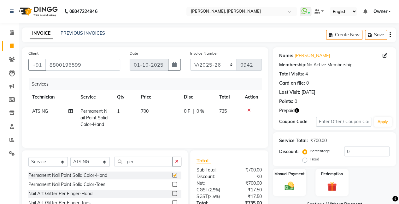
checkbox input "false"
click at [145, 112] on span "700" at bounding box center [145, 111] width 8 height 6
select select "92701"
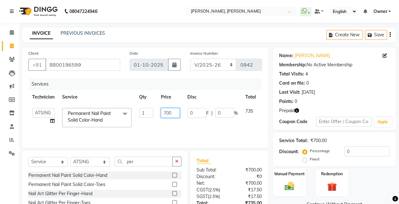
click at [171, 112] on input "700" at bounding box center [170, 113] width 19 height 10
type input "7"
type input "675"
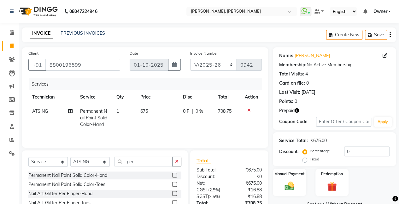
click at [192, 127] on td "0 F | 0 %" at bounding box center [196, 117] width 35 height 27
select select "92701"
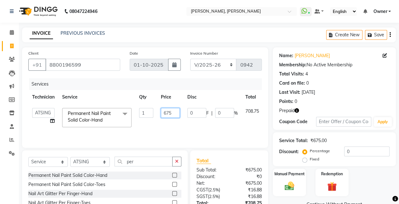
click at [167, 112] on input "675" at bounding box center [170, 113] width 19 height 10
click at [179, 112] on input "675" at bounding box center [170, 113] width 19 height 10
type input "670"
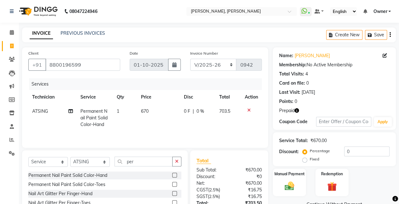
click at [186, 124] on td "0 F | 0 %" at bounding box center [197, 117] width 35 height 27
select select "92701"
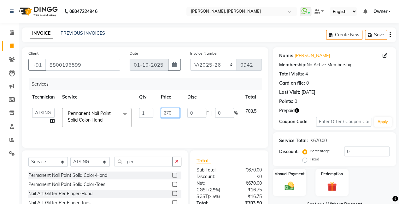
click at [177, 113] on input "670" at bounding box center [170, 113] width 19 height 10
type input "669"
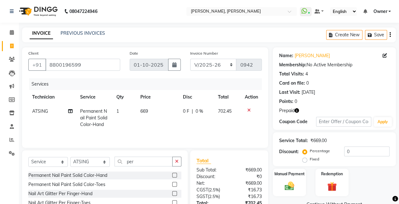
click at [182, 119] on tr "ATSING Permanent Nail Paint Solid Color-Hand 1 669 0 F | 0 % 702.45" at bounding box center [145, 117] width 234 height 27
click at [149, 115] on td "669" at bounding box center [158, 117] width 43 height 27
select select "92701"
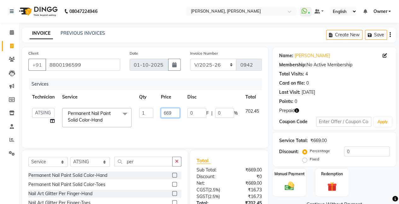
click at [171, 115] on input "669" at bounding box center [170, 113] width 19 height 10
type input "667"
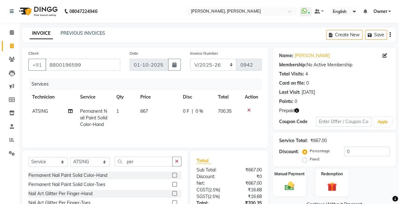
click at [183, 122] on tr "ATSING Permanent Nail Paint Solid Color-Hand 1 667 0 F | 0 % 700.35" at bounding box center [145, 117] width 234 height 27
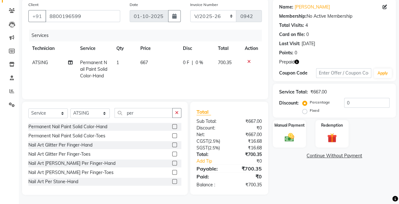
click at [310, 110] on label "Fixed" at bounding box center [314, 111] width 9 height 6
click at [306, 110] on input "Fixed" at bounding box center [306, 110] width 4 height 4
radio input "true"
click at [353, 101] on input "0" at bounding box center [366, 103] width 45 height 10
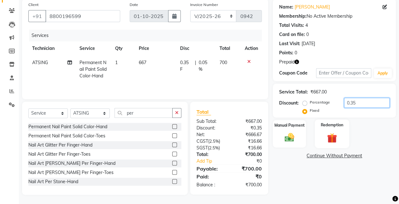
type input "0.35"
click at [327, 135] on img at bounding box center [332, 138] width 16 height 12
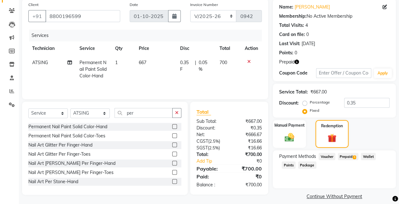
click at [350, 153] on span "Prepaid 1" at bounding box center [348, 156] width 21 height 7
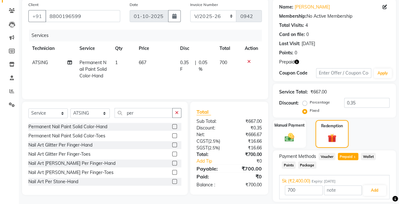
scroll to position [69, 0]
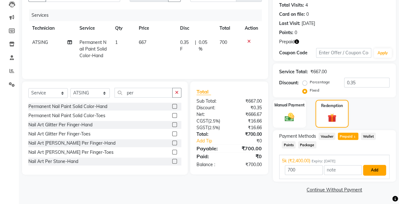
click at [376, 174] on button "Add" at bounding box center [374, 170] width 23 height 11
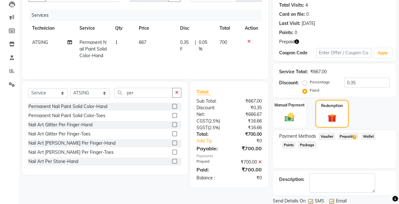
scroll to position [90, 0]
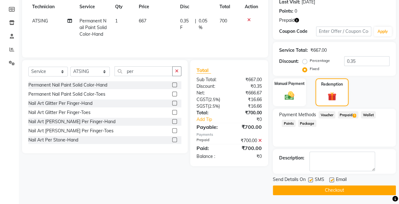
click at [355, 189] on button "Checkout" at bounding box center [334, 190] width 123 height 10
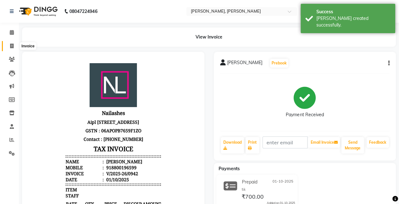
click at [14, 45] on span at bounding box center [11, 46] width 11 height 7
select select "5749"
select select "service"
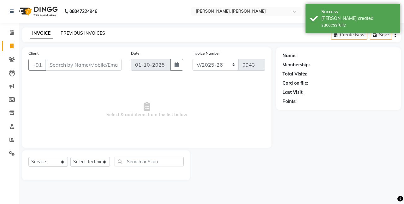
click at [78, 34] on link "PREVIOUS INVOICES" at bounding box center [83, 33] width 45 height 6
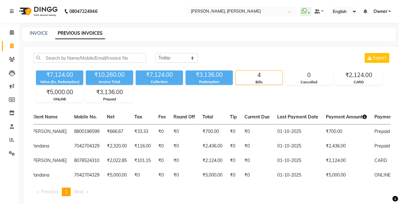
scroll to position [0, 80]
click at [44, 33] on link "INVOICE" at bounding box center [39, 33] width 18 height 6
select select "service"
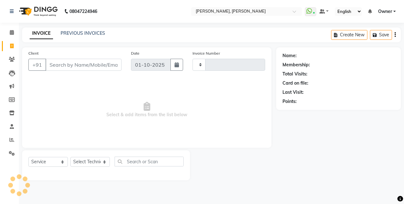
type input "0943"
select select "5749"
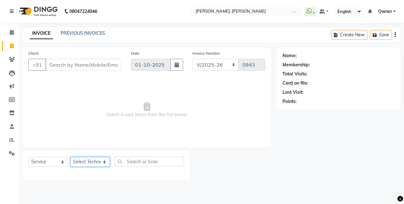
click at [84, 161] on select "Select Technician [PERSON_NAME] Chetan Manager [PERSON_NAME] Owner [PERSON_NAME…" at bounding box center [89, 162] width 39 height 10
select select "60492"
click at [70, 157] on select "Select Technician [PERSON_NAME] Chetan Manager [PERSON_NAME] Owner [PERSON_NAME…" at bounding box center [89, 162] width 39 height 10
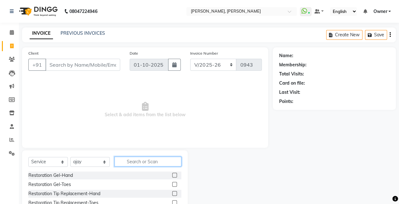
click at [135, 159] on input "text" at bounding box center [148, 162] width 67 height 10
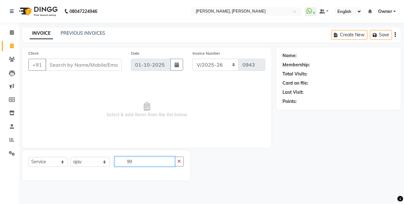
type input "9"
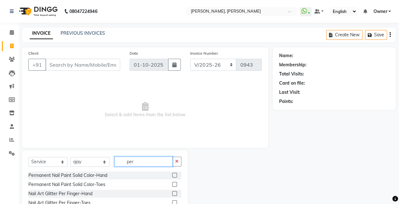
type input "per"
click at [172, 176] on label at bounding box center [174, 175] width 5 height 5
click at [172, 176] on input "checkbox" at bounding box center [174, 175] width 4 height 4
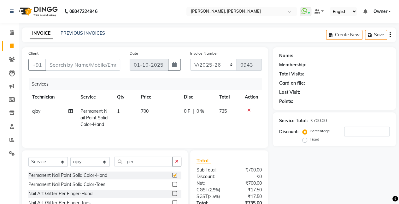
checkbox input "false"
click at [153, 108] on td "700" at bounding box center [158, 117] width 43 height 27
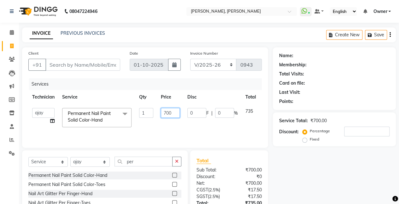
click at [172, 112] on input "700" at bounding box center [170, 113] width 19 height 10
type input "775"
click at [188, 129] on td "0 F | 0 %" at bounding box center [213, 117] width 58 height 27
click at [181, 113] on td "775" at bounding box center [170, 117] width 27 height 27
click at [176, 111] on input "775" at bounding box center [170, 113] width 19 height 10
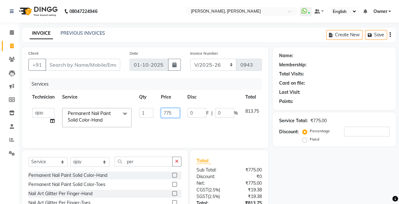
click at [169, 111] on input "775" at bounding box center [170, 113] width 19 height 10
type input "785"
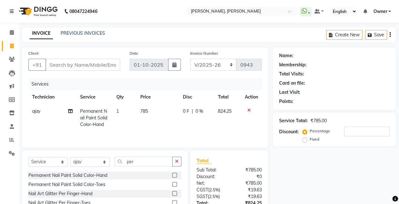
click at [191, 129] on td "0 F | 0 %" at bounding box center [196, 117] width 35 height 27
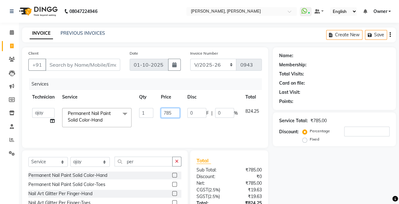
click at [176, 111] on input "785" at bounding box center [170, 113] width 19 height 10
type input "786"
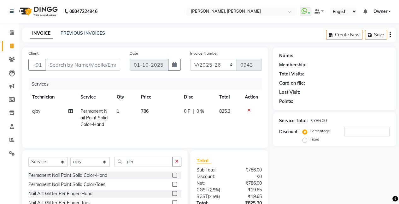
click at [188, 129] on td "0 F | 0 %" at bounding box center [197, 117] width 35 height 27
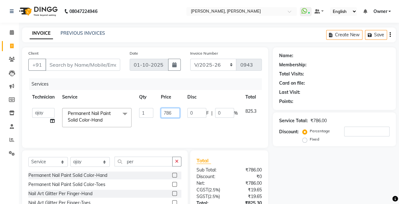
click at [177, 114] on input "786" at bounding box center [170, 113] width 19 height 10
type input "787"
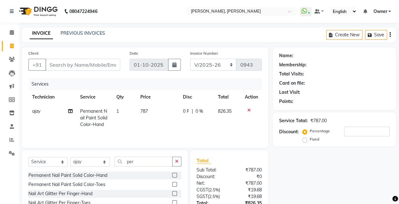
click at [189, 126] on td "0 F | 0 %" at bounding box center [196, 117] width 35 height 27
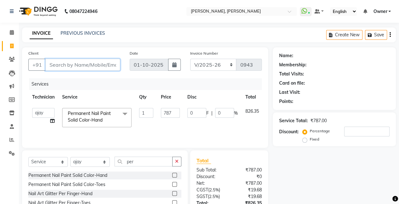
click at [95, 68] on input "Client" at bounding box center [82, 65] width 75 height 12
type input "9"
type input "0"
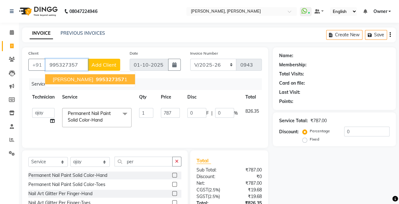
drag, startPoint x: 96, startPoint y: 73, endPoint x: 97, endPoint y: 77, distance: 3.9
click at [97, 77] on ngb-typeahead-window "Chetna 995327357 1" at bounding box center [90, 79] width 91 height 16
click at [97, 77] on span "995327357" at bounding box center [110, 79] width 28 height 6
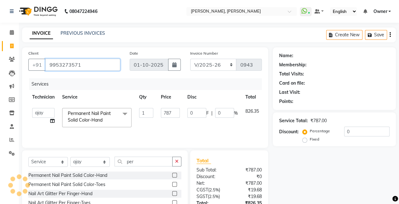
type input "9953273571"
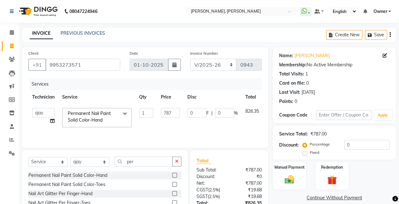
scroll to position [49, 0]
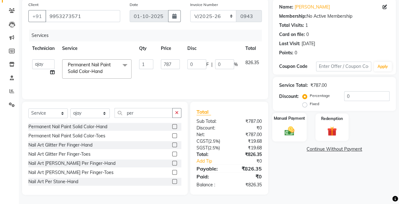
click at [297, 122] on div "Manual Payment" at bounding box center [289, 127] width 34 height 29
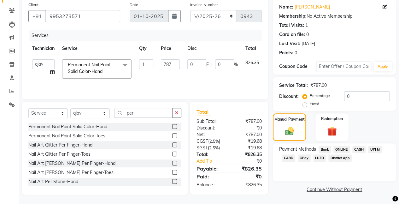
click at [357, 148] on span "CASH" at bounding box center [360, 149] width 14 height 7
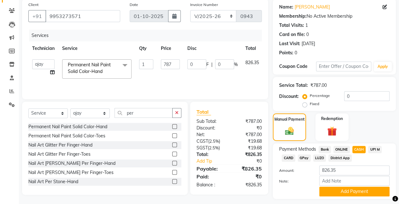
scroll to position [66, 0]
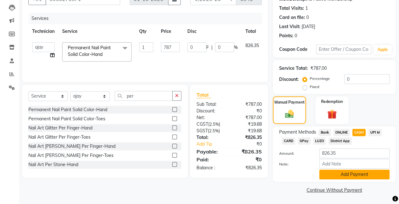
click at [356, 173] on button "Add Payment" at bounding box center [355, 175] width 70 height 10
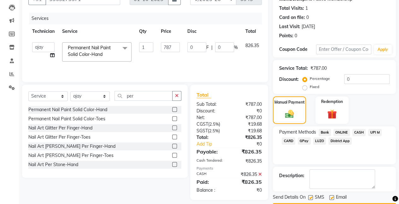
scroll to position [83, 0]
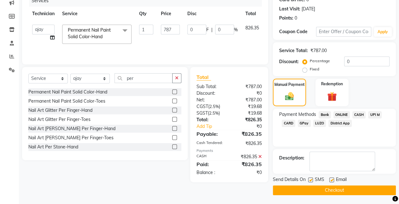
click at [340, 188] on button "Checkout" at bounding box center [334, 190] width 123 height 10
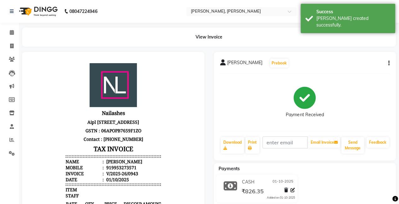
click at [17, 46] on div "View Invoice" at bounding box center [209, 36] width 384 height 19
click at [11, 43] on span at bounding box center [11, 46] width 11 height 7
select select "5749"
select select "service"
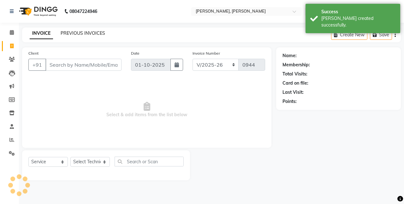
click at [81, 33] on link "PREVIOUS INVOICES" at bounding box center [83, 33] width 45 height 6
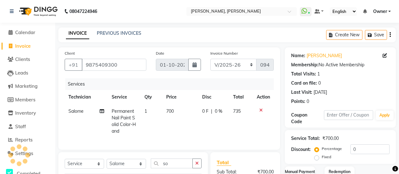
select select "5749"
select select "service"
select select "39727"
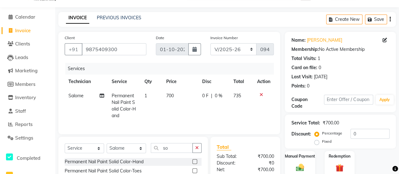
scroll to position [15, 0]
click at [262, 94] on icon at bounding box center [261, 95] width 3 height 4
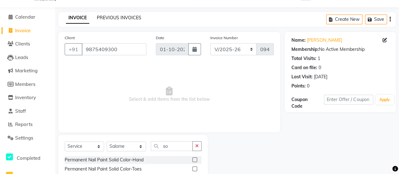
click at [119, 15] on link "PREVIOUS INVOICES" at bounding box center [119, 18] width 45 height 6
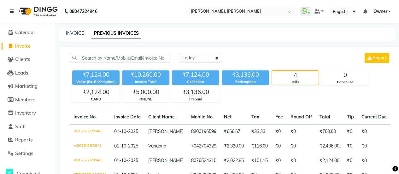
click at [11, 12] on icon at bounding box center [12, 11] width 4 height 4
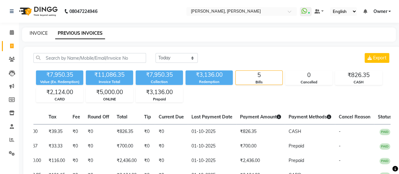
click at [33, 35] on link "INVOICE" at bounding box center [39, 33] width 18 height 6
select select "service"
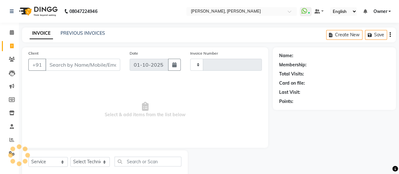
type input "0944"
select select "5749"
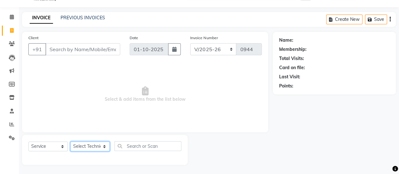
click at [89, 145] on select "Select Technician [PERSON_NAME] Chetan Manager [PERSON_NAME] Owner [PERSON_NAME…" at bounding box center [89, 146] width 39 height 10
click at [70, 141] on select "Select Technician [PERSON_NAME] Chetan Manager [PERSON_NAME] Owner [PERSON_NAME…" at bounding box center [89, 146] width 39 height 10
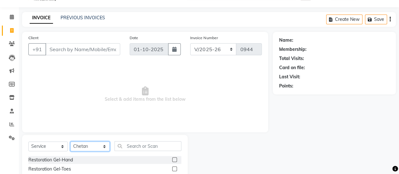
click at [87, 146] on select "Select Technician [PERSON_NAME] Chetan Manager [PERSON_NAME] Owner [PERSON_NAME…" at bounding box center [89, 146] width 39 height 10
select select "92701"
click at [70, 141] on select "Select Technician [PERSON_NAME] Chetan Manager [PERSON_NAME] Owner [PERSON_NAME…" at bounding box center [89, 146] width 39 height 10
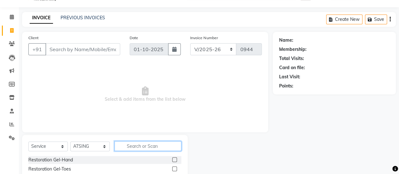
click at [144, 150] on input "text" at bounding box center [148, 146] width 67 height 10
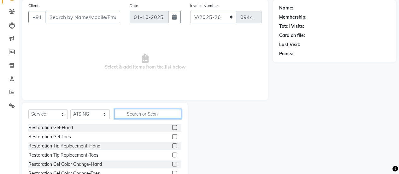
scroll to position [79, 0]
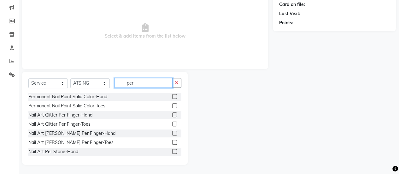
type input "per"
click at [172, 106] on label at bounding box center [174, 105] width 5 height 5
click at [172, 106] on input "checkbox" at bounding box center [174, 106] width 4 height 4
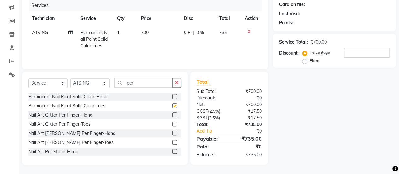
checkbox input "false"
click at [99, 82] on select "Select Technician [PERSON_NAME] Chetan Manager [PERSON_NAME] Owner [PERSON_NAME…" at bounding box center [89, 83] width 39 height 10
select select "60492"
click at [70, 78] on select "Select Technician [PERSON_NAME] Chetan Manager [PERSON_NAME] Owner [PERSON_NAME…" at bounding box center [89, 83] width 39 height 10
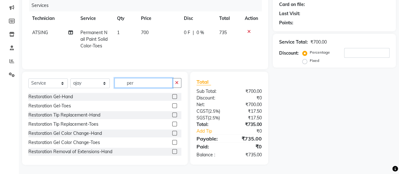
click at [142, 84] on input "per" at bounding box center [144, 83] width 58 height 10
type input "p"
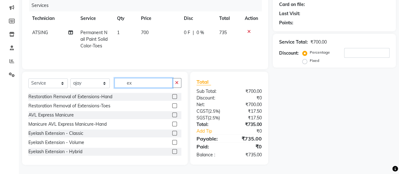
click at [142, 84] on input "ex" at bounding box center [144, 83] width 58 height 10
type input "e"
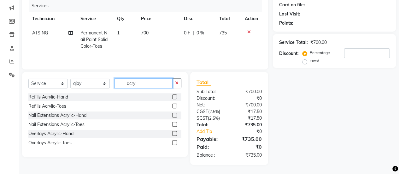
type input "acry"
click at [175, 97] on label at bounding box center [174, 96] width 5 height 5
click at [175, 97] on input "checkbox" at bounding box center [174, 97] width 4 height 4
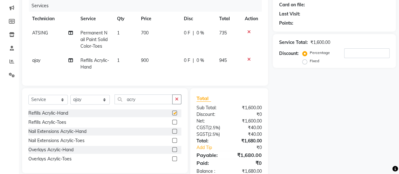
checkbox input "false"
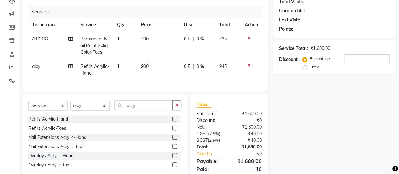
scroll to position [75, 0]
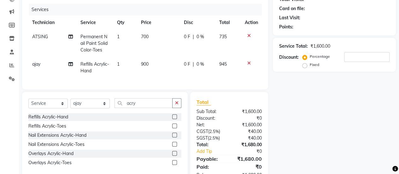
click at [141, 31] on td "700" at bounding box center [158, 43] width 43 height 27
select select "92701"
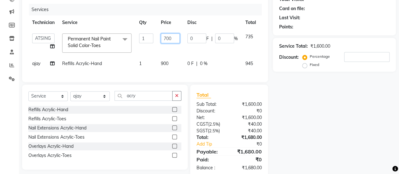
click at [175, 38] on input "700" at bounding box center [170, 38] width 19 height 10
type input "7"
type input "800"
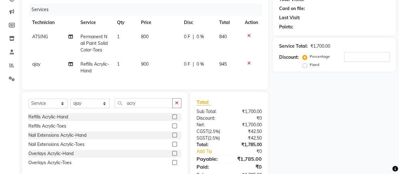
click at [188, 45] on td "0 F | 0 %" at bounding box center [197, 43] width 35 height 27
select select "92701"
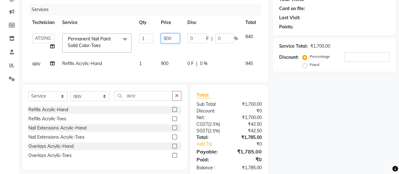
click at [175, 41] on input "800" at bounding box center [170, 38] width 19 height 10
type input "8"
type input "790"
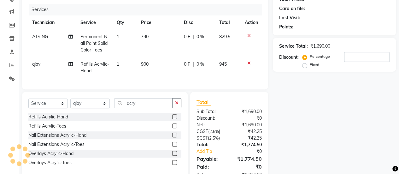
click at [180, 42] on tr "ATSING Permanent Nail Paint Solid Color-Toes 1 790 0 F | 0 % 829.5" at bounding box center [145, 43] width 234 height 27
click at [171, 40] on td "790" at bounding box center [158, 43] width 43 height 27
select select "92701"
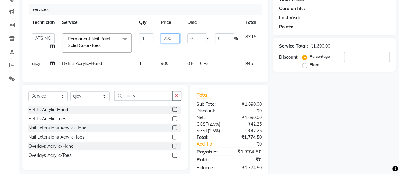
click at [177, 40] on input "790" at bounding box center [170, 38] width 19 height 10
type input "787"
click at [193, 47] on td "0 F | 0 %" at bounding box center [213, 43] width 58 height 27
select select "92701"
click at [179, 64] on td "900" at bounding box center [170, 64] width 27 height 14
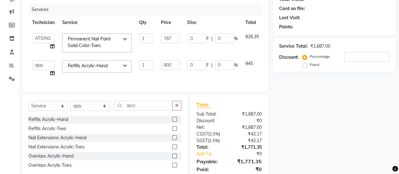
click at [174, 140] on label at bounding box center [174, 137] width 5 height 5
click at [174, 140] on input "checkbox" at bounding box center [174, 138] width 4 height 4
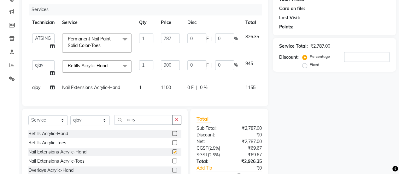
checkbox input "false"
click at [249, 71] on td "945" at bounding box center [252, 69] width 21 height 24
click at [256, 62] on td "945" at bounding box center [252, 69] width 21 height 24
click at [109, 69] on span "Refills Acrylic-Hand x" at bounding box center [89, 66] width 46 height 7
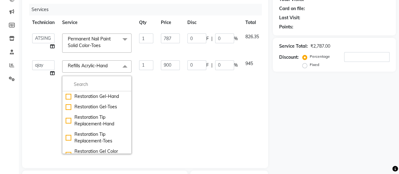
click at [171, 102] on td "900" at bounding box center [170, 107] width 27 height 101
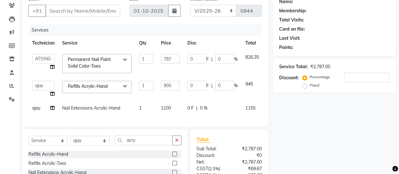
scroll to position [52, 0]
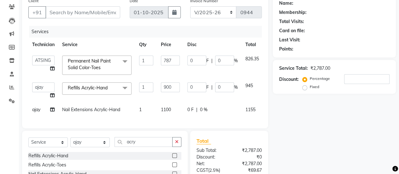
click at [244, 111] on td "1155" at bounding box center [252, 110] width 21 height 14
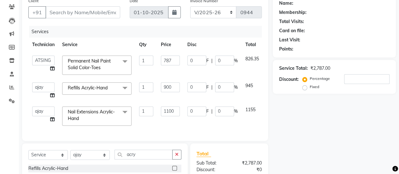
click at [191, 118] on td "0 F | 0 %" at bounding box center [213, 116] width 58 height 27
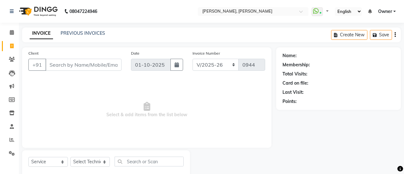
select select "5749"
select select "service"
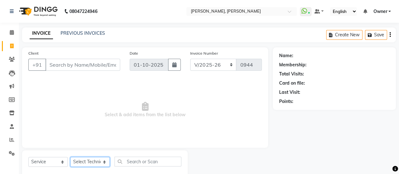
click at [88, 165] on select "Select Technician [PERSON_NAME] Chetan Manager [PERSON_NAME] Owner [PERSON_NAME…" at bounding box center [89, 162] width 39 height 10
select select "60492"
click at [70, 157] on select "Select Technician [PERSON_NAME] Chetan Manager [PERSON_NAME] Owner [PERSON_NAME…" at bounding box center [89, 162] width 39 height 10
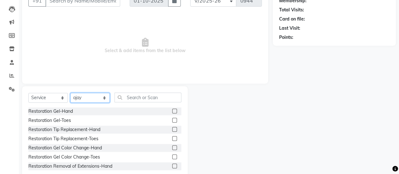
scroll to position [66, 0]
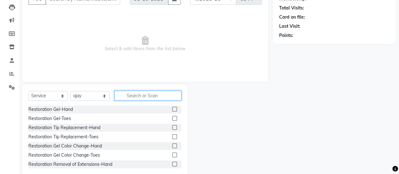
click at [148, 93] on input "text" at bounding box center [148, 96] width 67 height 10
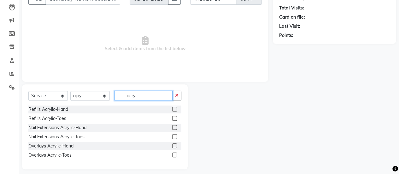
type input "acry"
click at [175, 127] on label at bounding box center [174, 127] width 5 height 5
click at [175, 127] on input "checkbox" at bounding box center [174, 128] width 4 height 4
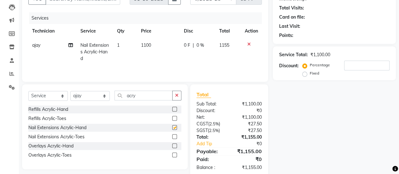
checkbox input "false"
click at [112, 94] on div "Select Service Product Membership Package Voucher Prepaid Gift Card Select Tech…" at bounding box center [104, 98] width 153 height 15
click at [103, 93] on select "Select Technician [PERSON_NAME] Chetan Manager [PERSON_NAME] Owner [PERSON_NAME…" at bounding box center [89, 96] width 39 height 10
select select "92701"
click at [70, 91] on select "Select Technician [PERSON_NAME] Chetan Manager [PERSON_NAME] Owner [PERSON_NAME…" at bounding box center [89, 96] width 39 height 10
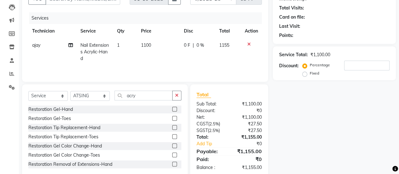
click at [152, 101] on div "Select Service Product Membership Package Voucher Prepaid Gift Card Select Tech…" at bounding box center [104, 98] width 153 height 15
click at [149, 95] on input "acry" at bounding box center [144, 96] width 58 height 10
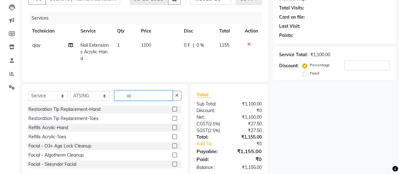
type input "a"
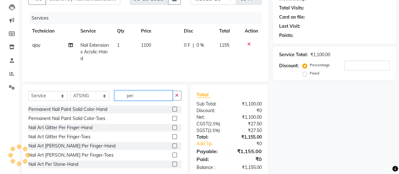
type input "per"
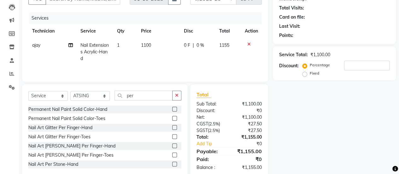
click at [172, 118] on label at bounding box center [174, 118] width 5 height 5
click at [172, 118] on input "checkbox" at bounding box center [174, 119] width 4 height 4
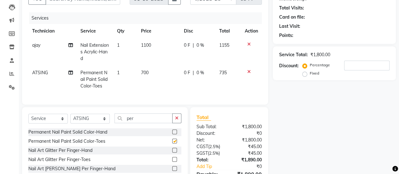
checkbox input "false"
click at [149, 70] on td "700" at bounding box center [158, 79] width 43 height 27
select select "92701"
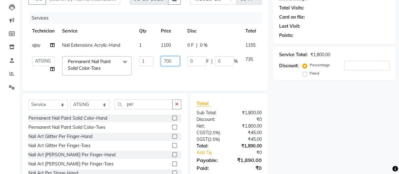
click at [175, 62] on input "700" at bounding box center [170, 61] width 19 height 10
type input "787"
click at [198, 79] on div "Services Technician Service Qty Price Disc Total Action ajay Nail Extensions Ac…" at bounding box center [145, 48] width 234 height 72
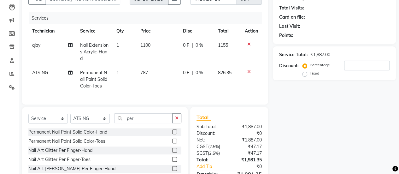
click at [166, 45] on td "1100" at bounding box center [158, 51] width 43 height 27
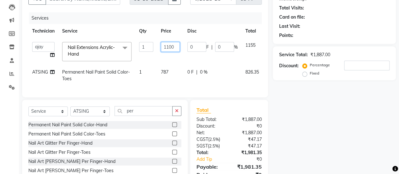
click at [168, 45] on input "1100" at bounding box center [170, 47] width 19 height 10
click at [172, 44] on input "1100" at bounding box center [170, 47] width 19 height 10
click at [175, 44] on input "1100" at bounding box center [170, 47] width 19 height 10
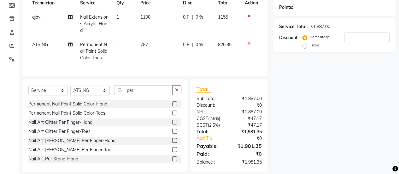
scroll to position [106, 0]
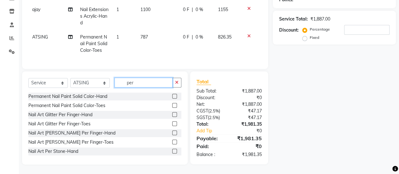
click at [140, 81] on input "per" at bounding box center [144, 83] width 58 height 10
type input "p"
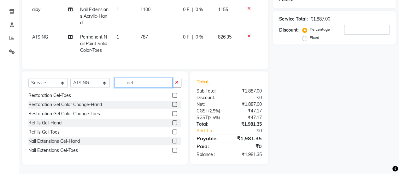
scroll to position [11, 0]
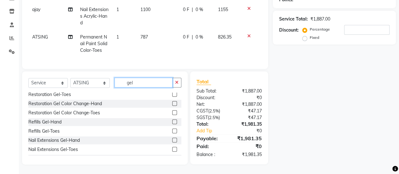
type input "gel"
click at [172, 139] on label at bounding box center [174, 140] width 5 height 5
click at [172, 139] on input "checkbox" at bounding box center [174, 140] width 4 height 4
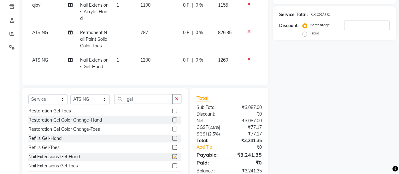
checkbox input "false"
click at [35, 58] on span "ATSING" at bounding box center [40, 60] width 16 height 6
select select "92701"
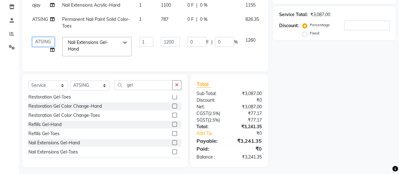
click at [42, 42] on select "[PERSON_NAME] Chetan Manager [PERSON_NAME] Owner [PERSON_NAME] [PERSON_NAME]" at bounding box center [43, 42] width 22 height 10
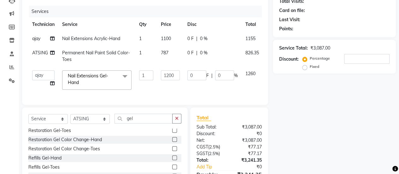
scroll to position [66, 0]
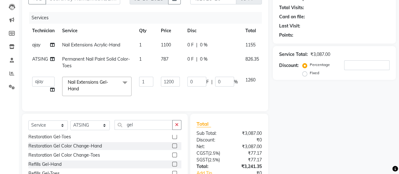
click at [219, 48] on td "0 F | 0 %" at bounding box center [213, 45] width 58 height 14
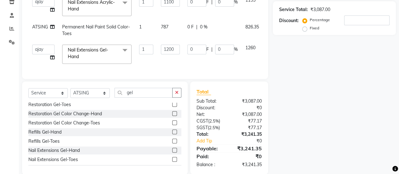
scroll to position [107, 0]
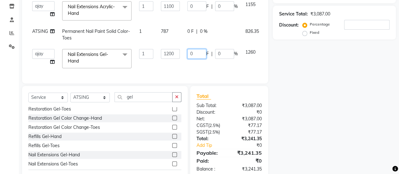
click at [196, 53] on input "0" at bounding box center [197, 54] width 19 height 10
click at [161, 64] on div "Services Technician Service Qty Price Disc Total Action ajay ATSING Chetan Mana…" at bounding box center [145, 24] width 234 height 105
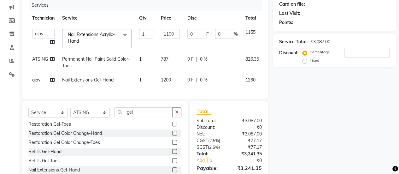
scroll to position [0, 0]
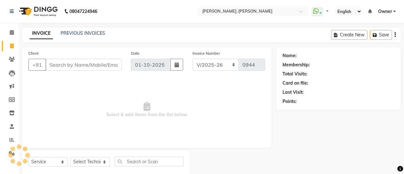
select select "5749"
select select "service"
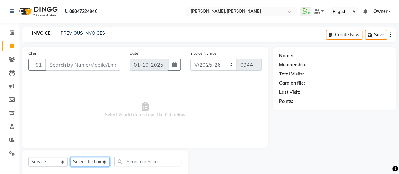
click at [90, 159] on select "Select Technician [PERSON_NAME] Chetan Manager [PERSON_NAME] Owner [PERSON_NAME…" at bounding box center [89, 162] width 39 height 10
select select "60492"
click at [70, 157] on select "Select Technician [PERSON_NAME] Chetan Manager [PERSON_NAME] Owner [PERSON_NAME…" at bounding box center [89, 162] width 39 height 10
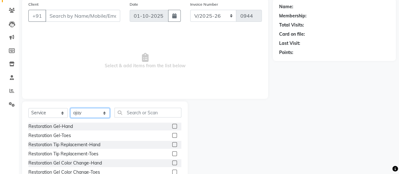
scroll to position [49, 0]
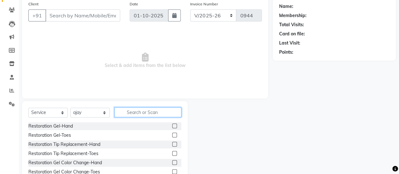
click at [130, 111] on input "text" at bounding box center [148, 112] width 67 height 10
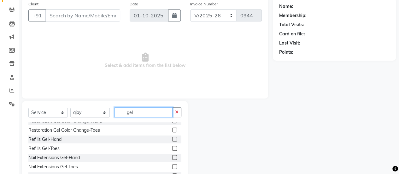
scroll to position [28, 0]
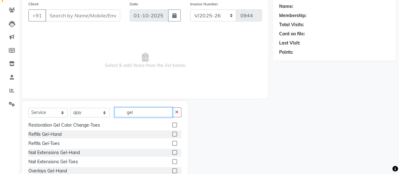
type input "gel"
click at [172, 154] on label at bounding box center [174, 152] width 5 height 5
click at [172, 154] on input "checkbox" at bounding box center [174, 153] width 4 height 4
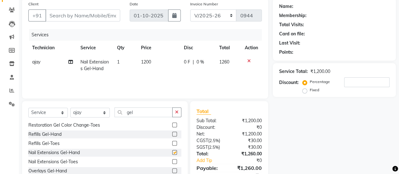
checkbox input "false"
click at [160, 58] on td "1200" at bounding box center [158, 65] width 43 height 21
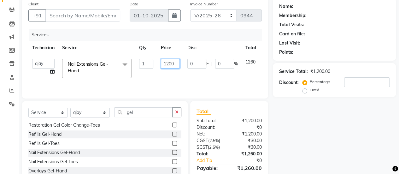
click at [172, 64] on input "1200" at bounding box center [170, 64] width 19 height 10
click at [176, 63] on input "1200" at bounding box center [170, 64] width 19 height 10
type input "1"
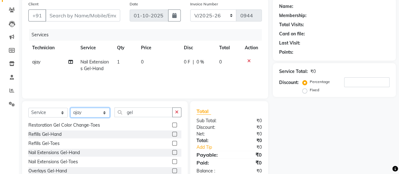
click at [100, 112] on select "Select Technician [PERSON_NAME] Chetan Manager [PERSON_NAME] Owner [PERSON_NAME…" at bounding box center [89, 113] width 39 height 10
select select "92701"
click at [70, 108] on select "Select Technician [PERSON_NAME] Chetan Manager [PERSON_NAME] Owner [PERSON_NAME…" at bounding box center [89, 113] width 39 height 10
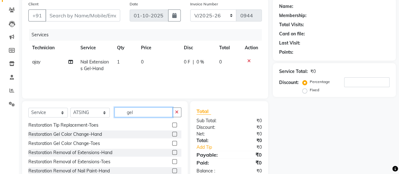
click at [141, 111] on input "gel" at bounding box center [144, 112] width 58 height 10
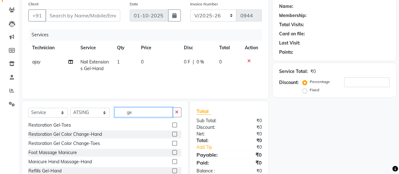
type input "g"
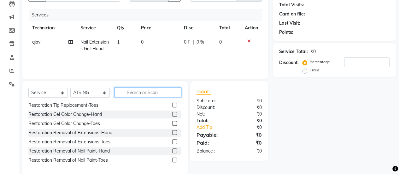
scroll to position [79, 0]
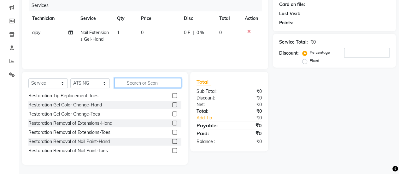
click at [144, 83] on input "text" at bounding box center [148, 83] width 67 height 10
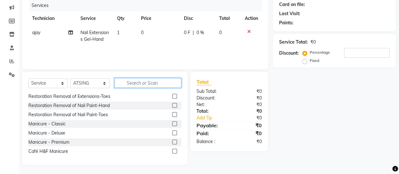
scroll to position [72, 0]
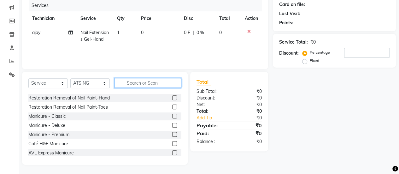
click at [148, 85] on input "text" at bounding box center [148, 83] width 67 height 10
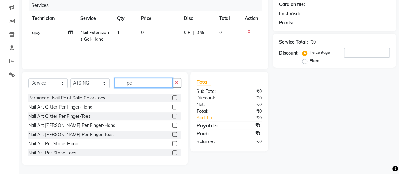
scroll to position [0, 0]
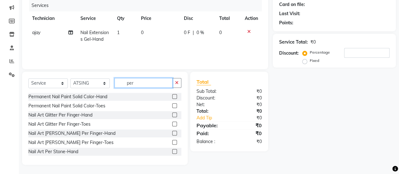
type input "per"
click at [172, 104] on label at bounding box center [174, 105] width 5 height 5
click at [172, 104] on input "checkbox" at bounding box center [174, 106] width 4 height 4
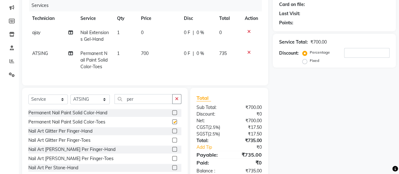
checkbox input "false"
click at [154, 54] on td "700" at bounding box center [158, 59] width 43 height 27
select select "92701"
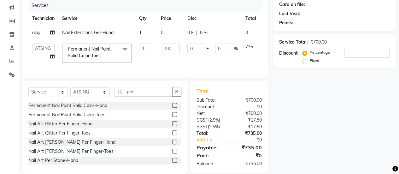
click at [171, 36] on td "0" at bounding box center [170, 33] width 27 height 14
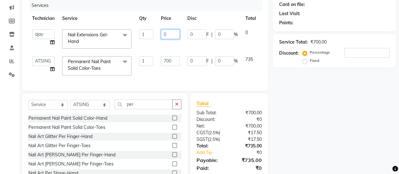
click at [168, 31] on input "0" at bounding box center [170, 34] width 19 height 10
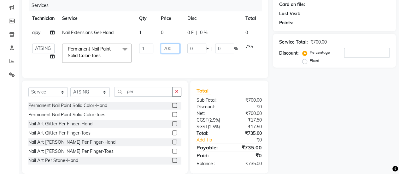
click at [175, 63] on td "700" at bounding box center [170, 53] width 27 height 27
click at [164, 32] on td "0" at bounding box center [170, 33] width 27 height 14
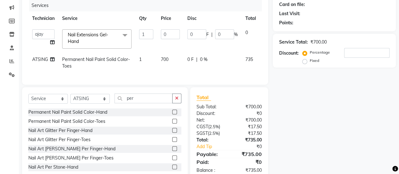
click at [164, 32] on input "0" at bounding box center [170, 34] width 19 height 10
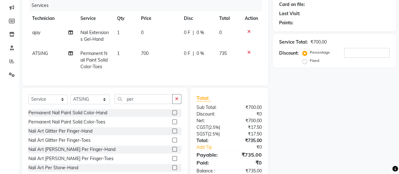
click at [170, 58] on td "700" at bounding box center [158, 59] width 43 height 27
select select "92701"
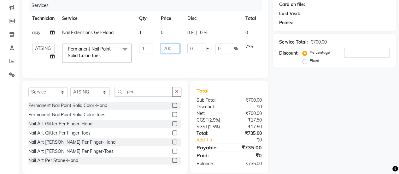
click at [173, 50] on input "700" at bounding box center [170, 49] width 19 height 10
type input "7"
type input "900"
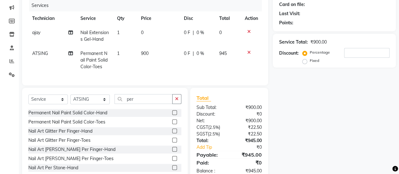
click at [180, 63] on tr "ATSING Permanent Nail Paint Solid Color-Toes 1 900 0 F | 0 % 945" at bounding box center [145, 59] width 234 height 27
click at [175, 57] on td "900" at bounding box center [158, 59] width 43 height 27
select select "92701"
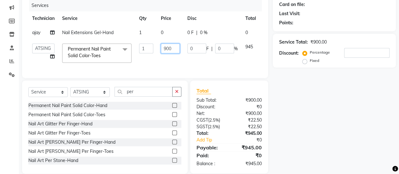
click at [173, 48] on input "900" at bounding box center [170, 49] width 19 height 10
type input "955"
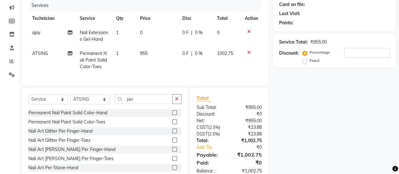
click at [194, 67] on div "Services Technician Service Qty Price Disc Total Action ajay Nail Extensions Ge…" at bounding box center [145, 39] width 234 height 79
click at [181, 55] on td "0 F | 0 %" at bounding box center [195, 59] width 35 height 27
select select "92701"
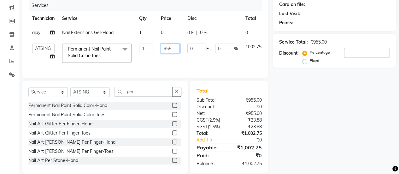
click at [175, 51] on input "955" at bounding box center [170, 49] width 19 height 10
type input "953"
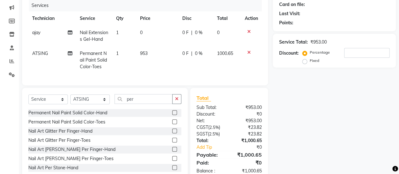
click at [181, 60] on tr "ATSING Permanent Nail Paint Solid Color-Toes 1 953 0 F | 0 % 1000.65" at bounding box center [145, 59] width 234 height 27
click at [147, 32] on td "0" at bounding box center [157, 36] width 42 height 21
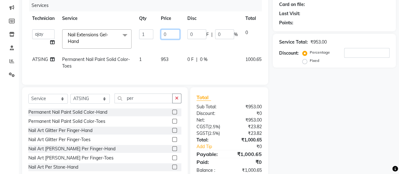
click at [171, 33] on input "0" at bounding box center [170, 34] width 19 height 10
type input "2200"
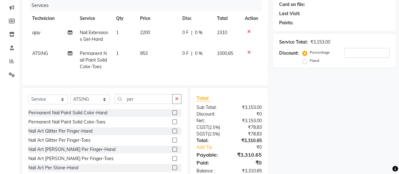
click at [184, 44] on td "0 F | 0 %" at bounding box center [195, 36] width 35 height 21
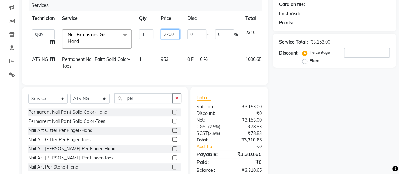
click at [178, 35] on input "2200" at bounding box center [170, 34] width 19 height 10
type input "2300"
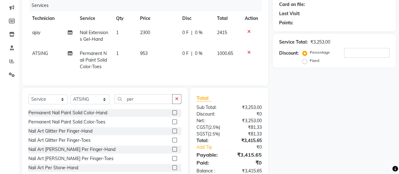
click at [184, 43] on td "0 F | 0 %" at bounding box center [195, 36] width 35 height 21
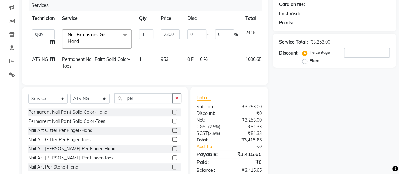
click at [181, 37] on td "2300" at bounding box center [170, 39] width 27 height 27
click at [176, 32] on input "2300" at bounding box center [170, 34] width 19 height 10
type input "2330"
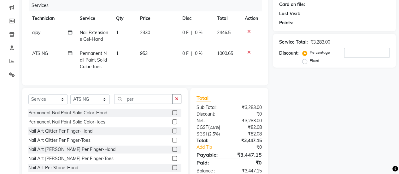
click at [179, 42] on tr "ajay Nail Extensions Gel-Hand 1 2330 0 F | 0 % 2446.5" at bounding box center [145, 36] width 234 height 21
click at [173, 31] on td "2330" at bounding box center [157, 36] width 42 height 21
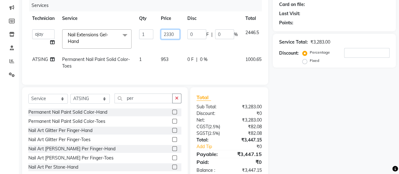
click at [179, 32] on input "2330" at bounding box center [170, 34] width 19 height 10
type input "2350"
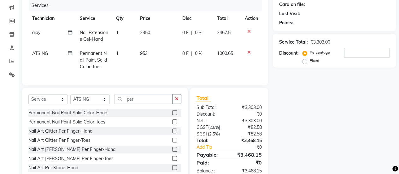
click at [187, 40] on td "0 F | 0 %" at bounding box center [195, 36] width 35 height 21
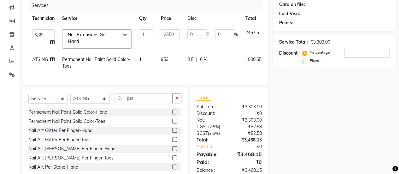
click at [184, 36] on td "0 F | 0 %" at bounding box center [213, 39] width 58 height 27
click at [176, 32] on input "2350" at bounding box center [170, 34] width 19 height 10
type input "2360"
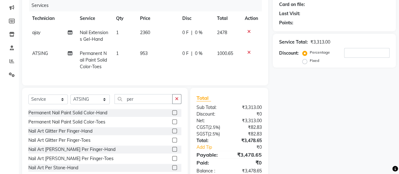
click at [185, 41] on td "0 F | 0 %" at bounding box center [195, 36] width 35 height 21
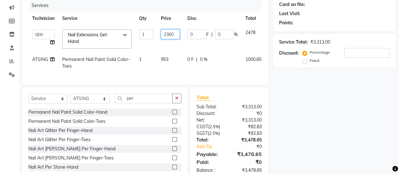
click at [177, 34] on input "2360" at bounding box center [170, 34] width 19 height 10
type input "2357"
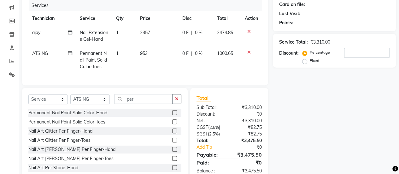
click at [183, 43] on tr "ajay Nail Extensions Gel-Hand 1 2357 0 F | 0 % 2474.85" at bounding box center [145, 36] width 234 height 21
click at [174, 34] on td "2357" at bounding box center [157, 36] width 42 height 21
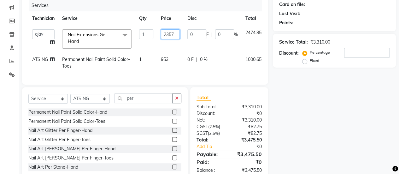
click at [179, 35] on input "2357" at bounding box center [170, 34] width 19 height 10
type input "2356"
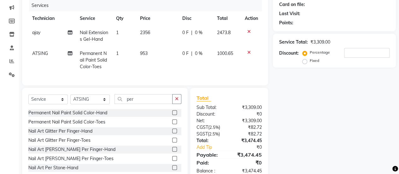
click at [186, 45] on td "0 F | 0 %" at bounding box center [195, 36] width 35 height 21
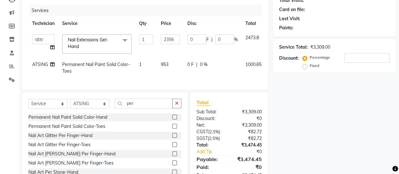
scroll to position [73, 0]
click at [251, 67] on td "1000.65" at bounding box center [254, 68] width 24 height 21
select select "92701"
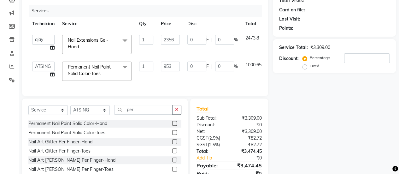
click at [251, 64] on span "1000.65" at bounding box center [254, 65] width 16 height 6
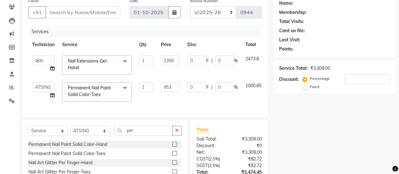
scroll to position [20, 0]
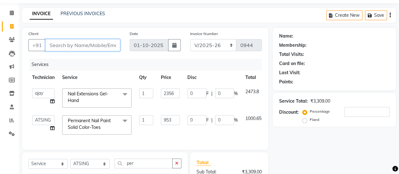
click at [73, 47] on input "Client" at bounding box center [82, 45] width 75 height 12
type input "8"
type input "0"
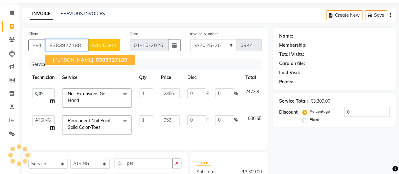
type input "8383927188"
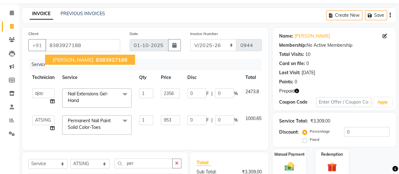
click at [96, 61] on span "8383927188" at bounding box center [112, 60] width 32 height 6
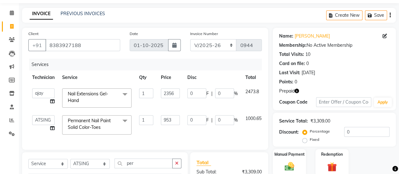
scroll to position [104, 0]
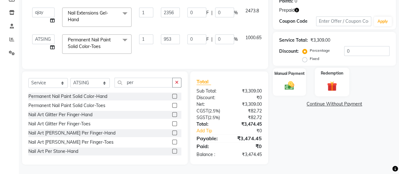
click at [329, 80] on img at bounding box center [332, 86] width 16 height 12
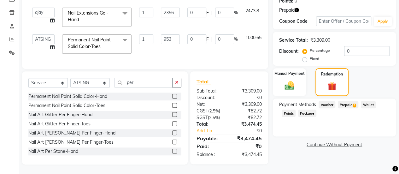
click at [347, 103] on span "Prepaid 1" at bounding box center [348, 104] width 21 height 7
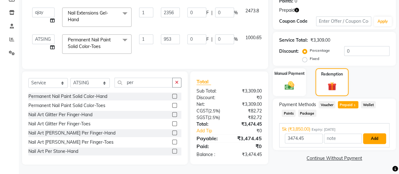
click at [378, 133] on button "Add" at bounding box center [374, 138] width 23 height 11
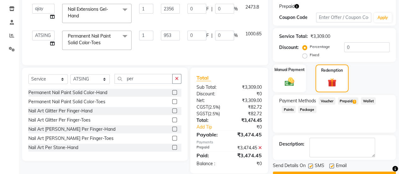
scroll to position [120, 0]
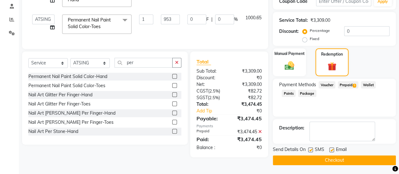
click at [371, 69] on div "Manual Payment Redemption" at bounding box center [334, 62] width 133 height 28
click at [334, 163] on button "Checkout" at bounding box center [334, 160] width 123 height 10
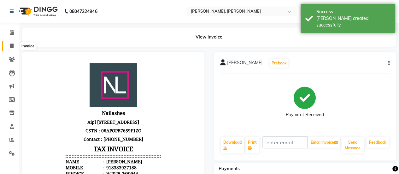
click at [14, 46] on span at bounding box center [11, 46] width 11 height 7
select select "service"
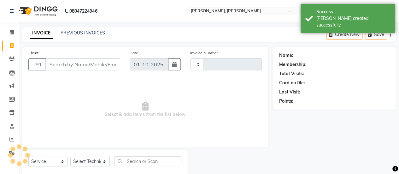
type input "0945"
select select "5749"
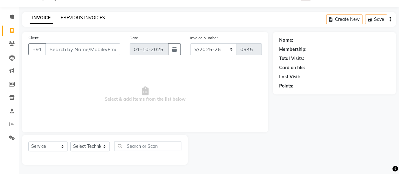
click at [93, 17] on link "PREVIOUS INVOICES" at bounding box center [83, 18] width 45 height 6
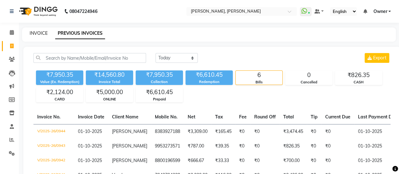
click at [34, 34] on link "INVOICE" at bounding box center [39, 33] width 18 height 6
select select "service"
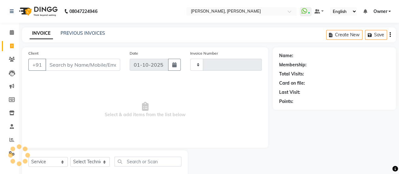
scroll to position [15, 0]
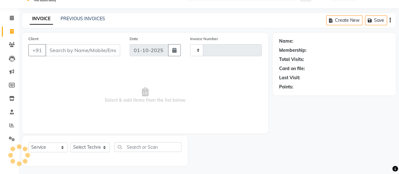
type input "0945"
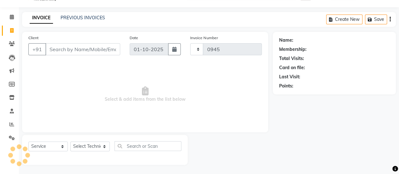
select select "5749"
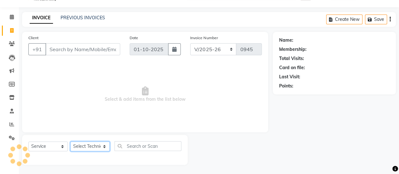
click at [91, 150] on select "Select Technician" at bounding box center [89, 146] width 39 height 10
select select "50117"
click at [70, 141] on select "Select Technician [PERSON_NAME] Chetan Manager [PERSON_NAME] Owner [PERSON_NAME…" at bounding box center [89, 146] width 39 height 10
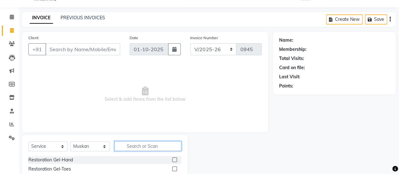
click at [143, 143] on input "text" at bounding box center [148, 146] width 67 height 10
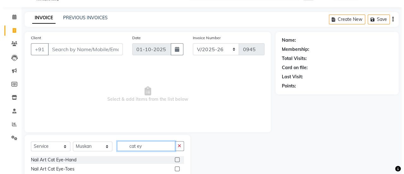
scroll to position [34, 0]
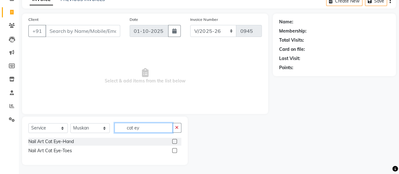
type input "cat ey"
click at [175, 139] on label at bounding box center [174, 141] width 5 height 5
click at [175, 140] on input "checkbox" at bounding box center [174, 142] width 4 height 4
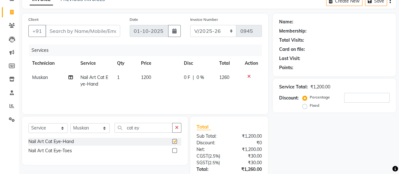
checkbox input "false"
click at [153, 77] on td "1200" at bounding box center [158, 80] width 43 height 21
select select "50117"
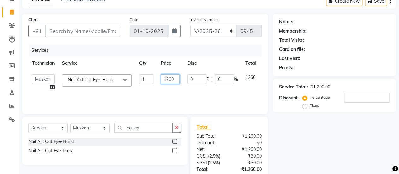
click at [176, 78] on input "1200" at bounding box center [170, 79] width 19 height 10
type input "1600"
click at [182, 87] on tr "ajay ATSING Chetan Manager [PERSON_NAME] Owner [PERSON_NAME] [PERSON_NAME] Nail…" at bounding box center [154, 82] width 253 height 24
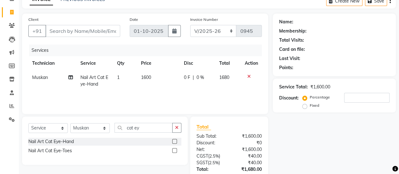
click at [173, 81] on td "1600" at bounding box center [158, 80] width 43 height 21
select select "50117"
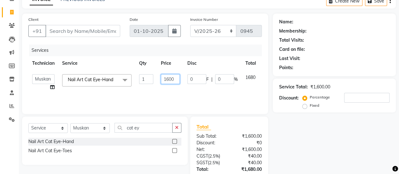
click at [176, 78] on input "1600" at bounding box center [170, 79] width 19 height 10
type input "1700"
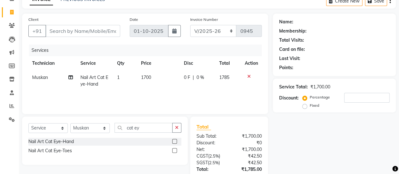
click at [180, 91] on div "Services Technician Service Qty Price Disc Total Action [PERSON_NAME] Nail Art …" at bounding box center [145, 76] width 234 height 63
click at [169, 81] on td "1700" at bounding box center [158, 80] width 43 height 21
select select "50117"
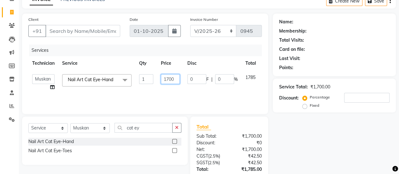
click at [175, 80] on input "1700" at bounding box center [170, 79] width 19 height 10
type input "1690"
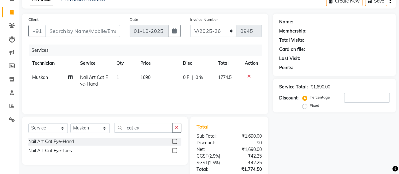
click at [188, 91] on div "Services Technician Service Qty Price Disc Total Action [PERSON_NAME] Nail Art …" at bounding box center [145, 76] width 234 height 63
click at [165, 78] on td "1690" at bounding box center [158, 80] width 43 height 21
select select "50117"
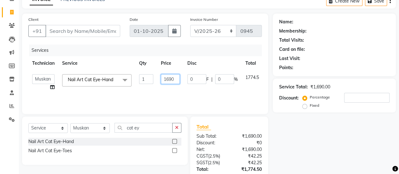
click at [177, 78] on input "1690" at bounding box center [170, 79] width 19 height 10
type input "1682"
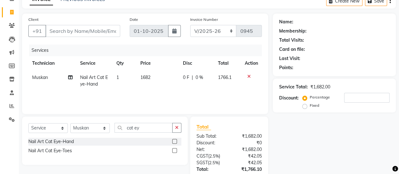
click at [183, 94] on div "Services Technician Service Qty Price Disc Total Action [PERSON_NAME] Nail Art …" at bounding box center [145, 76] width 234 height 63
click at [175, 51] on div "Services" at bounding box center [148, 51] width 238 height 12
click at [157, 75] on td "1682" at bounding box center [158, 80] width 43 height 21
select select "50117"
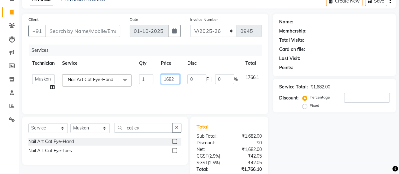
click at [176, 80] on input "1682" at bounding box center [170, 79] width 19 height 10
type input "1687"
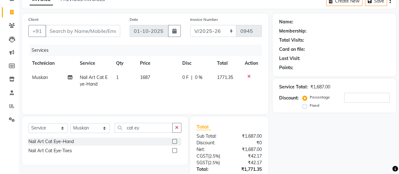
click at [180, 88] on tr "[PERSON_NAME] Nail Art Cat Eye-Hand 1 1687 0 F | 0 % 1771.35" at bounding box center [145, 80] width 234 height 21
click at [173, 81] on td "1687" at bounding box center [157, 80] width 42 height 21
select select "50117"
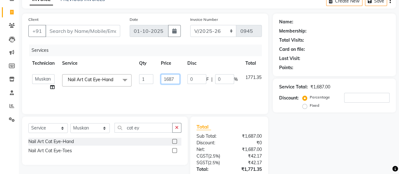
click at [177, 81] on input "1687" at bounding box center [170, 79] width 19 height 10
type input "1686"
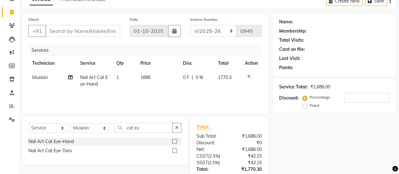
click at [181, 89] on tr "[PERSON_NAME] Nail Art Cat Eye-Hand 1 1686 0 F | 0 % 1770.3" at bounding box center [145, 80] width 234 height 21
click at [97, 29] on input "Client" at bounding box center [82, 31] width 75 height 12
type input "8"
type input "0"
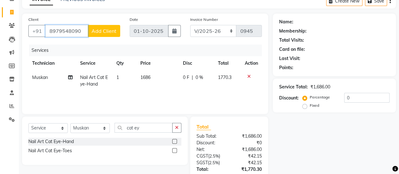
type input "8979548090"
click at [99, 31] on span "Add Client" at bounding box center [104, 31] width 25 height 6
select select "21"
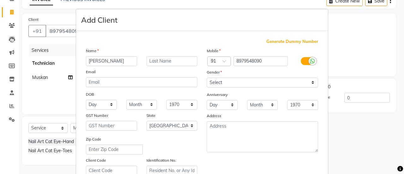
type input "[PERSON_NAME]"
click at [218, 83] on select "Select [DEMOGRAPHIC_DATA] [DEMOGRAPHIC_DATA] Other Prefer Not To Say" at bounding box center [262, 83] width 111 height 10
select select "[DEMOGRAPHIC_DATA]"
click at [207, 78] on select "Select [DEMOGRAPHIC_DATA] [DEMOGRAPHIC_DATA] Other Prefer Not To Say" at bounding box center [262, 83] width 111 height 10
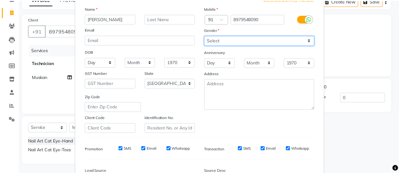
scroll to position [116, 0]
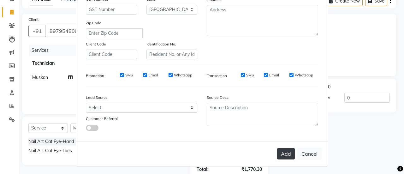
click at [281, 153] on button "Add" at bounding box center [286, 153] width 18 height 11
select select
select select "null"
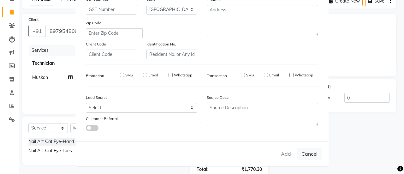
select select
checkbox input "false"
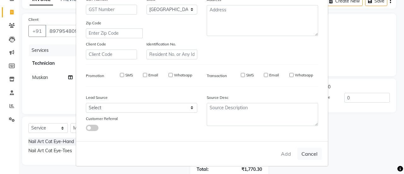
checkbox input "false"
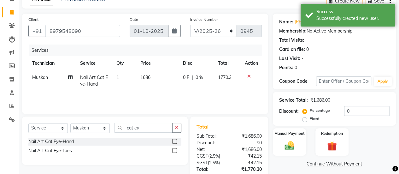
scroll to position [78, 0]
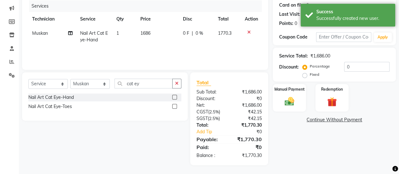
click at [148, 34] on span "1686" at bounding box center [146, 33] width 10 height 6
select select "50117"
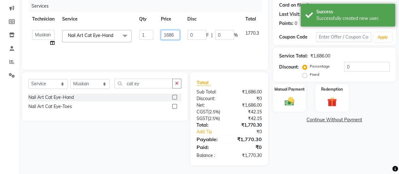
click at [177, 35] on input "1686" at bounding box center [170, 35] width 19 height 10
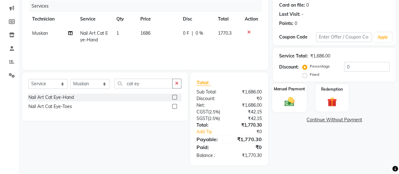
click at [287, 95] on div "Manual Payment" at bounding box center [289, 97] width 34 height 29
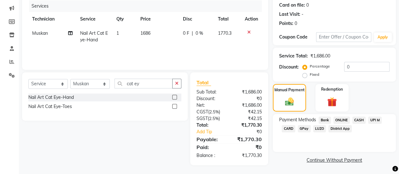
click at [335, 129] on span "District App" at bounding box center [340, 128] width 23 height 7
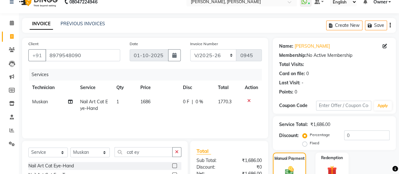
scroll to position [95, 0]
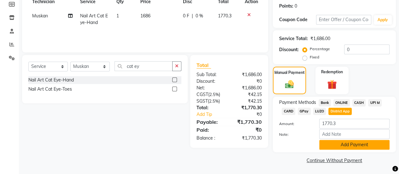
click at [349, 148] on button "Add Payment" at bounding box center [355, 145] width 70 height 10
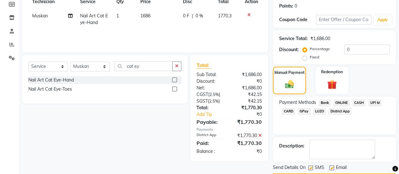
scroll to position [113, 0]
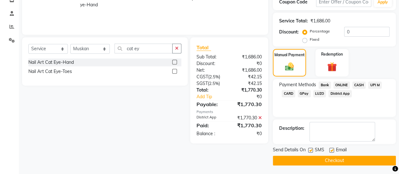
click at [338, 158] on button "Checkout" at bounding box center [334, 161] width 123 height 10
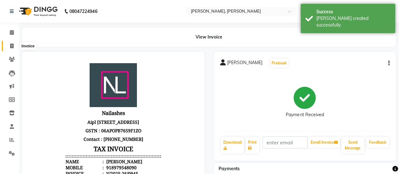
click at [13, 46] on icon at bounding box center [11, 46] width 3 height 5
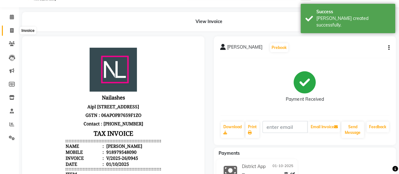
select select "5749"
select select "service"
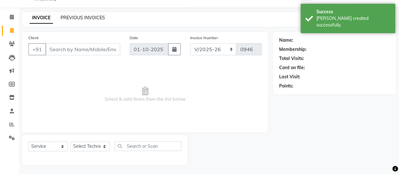
click at [70, 16] on link "PREVIOUS INVOICES" at bounding box center [83, 18] width 45 height 6
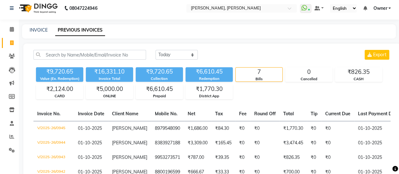
scroll to position [3, 0]
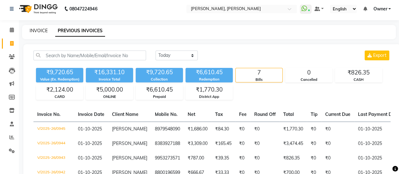
click at [39, 33] on link "INVOICE" at bounding box center [39, 31] width 18 height 6
select select "service"
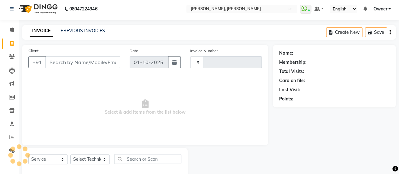
scroll to position [15, 0]
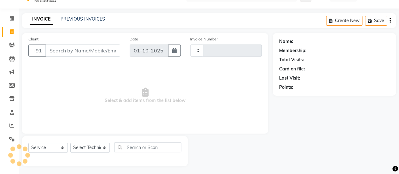
type input "0946"
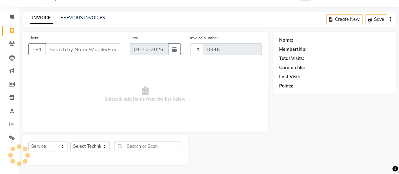
select select "5749"
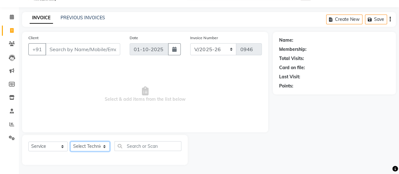
click at [79, 144] on select "Select Technician [PERSON_NAME] Chetan Manager [PERSON_NAME] Owner [PERSON_NAME…" at bounding box center [89, 146] width 39 height 10
select select "60492"
click at [70, 141] on select "Select Technician [PERSON_NAME] Chetan Manager [PERSON_NAME] Owner [PERSON_NAME…" at bounding box center [89, 146] width 39 height 10
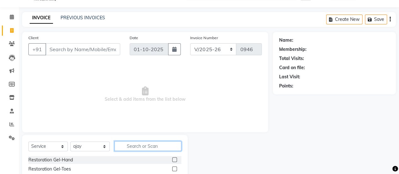
click at [145, 146] on input "text" at bounding box center [148, 146] width 67 height 10
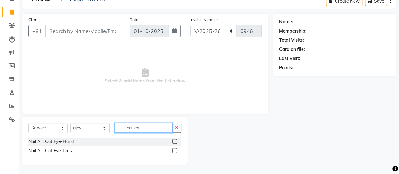
type input "cat ey"
click at [175, 149] on label at bounding box center [174, 150] width 5 height 5
click at [175, 149] on input "checkbox" at bounding box center [174, 151] width 4 height 4
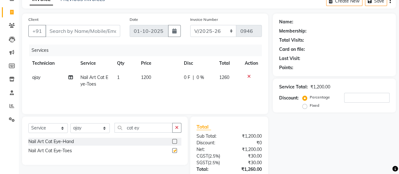
checkbox input "false"
click at [175, 127] on button "button" at bounding box center [176, 128] width 9 height 10
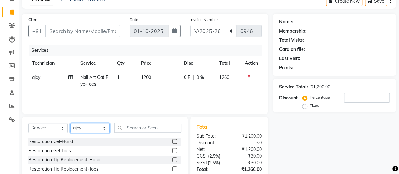
click at [85, 129] on select "Select Technician [PERSON_NAME] Chetan Manager [PERSON_NAME] Owner [PERSON_NAME…" at bounding box center [89, 128] width 39 height 10
select select "92701"
click at [70, 123] on select "Select Technician [PERSON_NAME] Chetan Manager [PERSON_NAME] Owner [PERSON_NAME…" at bounding box center [89, 128] width 39 height 10
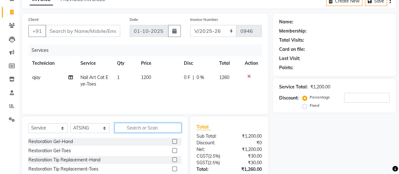
click at [165, 129] on input "text" at bounding box center [148, 128] width 67 height 10
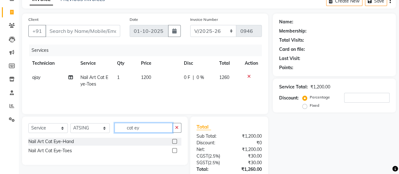
type input "cat ey"
click at [176, 143] on div at bounding box center [174, 142] width 4 height 7
click at [175, 142] on label at bounding box center [174, 141] width 5 height 5
click at [175, 142] on input "checkbox" at bounding box center [174, 142] width 4 height 4
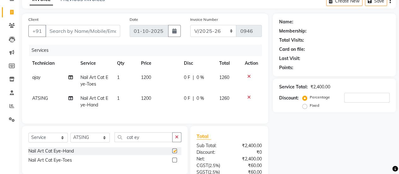
checkbox input "false"
click at [146, 75] on span "1200" at bounding box center [146, 78] width 10 height 6
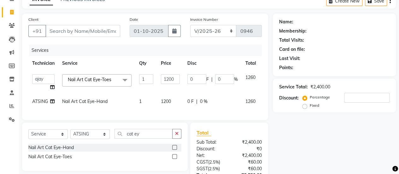
click at [146, 74] on input "1" at bounding box center [146, 79] width 14 height 10
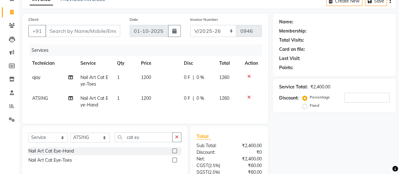
click at [176, 80] on td "1200" at bounding box center [158, 80] width 43 height 21
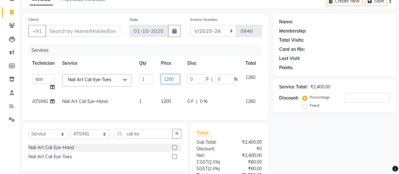
click at [176, 80] on input "1200" at bounding box center [170, 79] width 19 height 10
type input "1100"
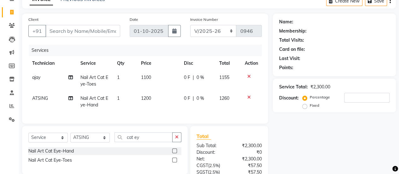
click at [212, 69] on th "Disc" at bounding box center [197, 63] width 35 height 14
click at [182, 75] on td "0 F | 0 %" at bounding box center [197, 80] width 35 height 21
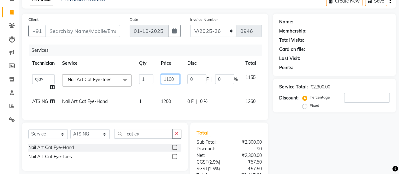
click at [175, 77] on input "1100" at bounding box center [170, 79] width 19 height 10
type input "1155"
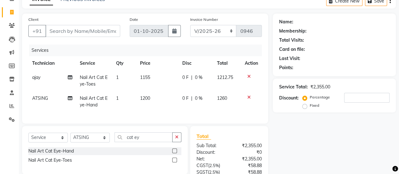
click at [210, 69] on th "Disc" at bounding box center [195, 63] width 35 height 14
click at [182, 75] on span "0 F" at bounding box center [185, 77] width 6 height 7
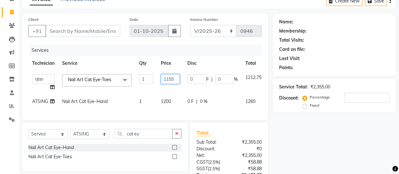
click at [174, 77] on input "1155" at bounding box center [170, 79] width 19 height 10
type input "1135"
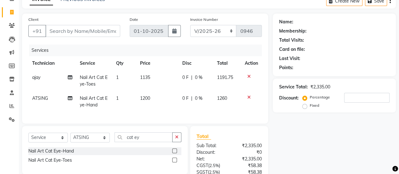
click at [222, 61] on tr "Technician Service Qty Price Disc Total Action" at bounding box center [145, 63] width 234 height 14
click at [145, 80] on td "1135" at bounding box center [157, 80] width 42 height 21
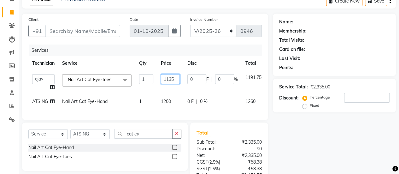
click at [177, 81] on input "1135" at bounding box center [170, 79] width 19 height 10
type input "1125"
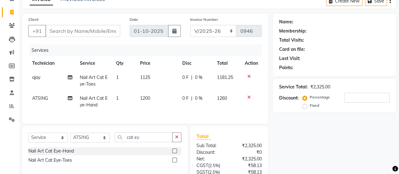
click at [226, 65] on tr "Technician Service Qty Price Disc Total Action" at bounding box center [145, 63] width 234 height 14
click at [155, 81] on td "1125" at bounding box center [157, 80] width 42 height 21
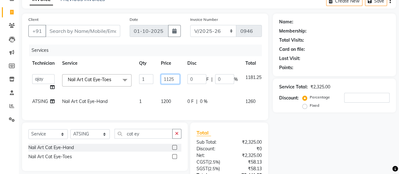
click at [179, 77] on input "1125" at bounding box center [170, 79] width 19 height 10
type input "1124"
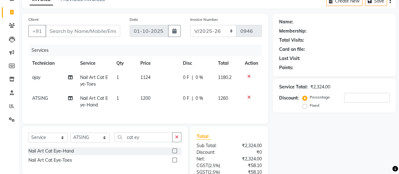
click at [203, 67] on th "Disc" at bounding box center [196, 63] width 35 height 14
click at [150, 98] on span "1200" at bounding box center [146, 98] width 10 height 6
select select "92701"
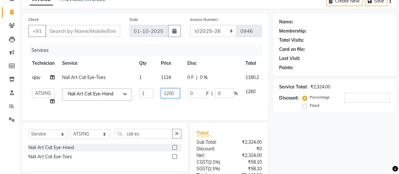
click at [174, 95] on input "1200" at bounding box center [170, 93] width 19 height 10
type input "1124"
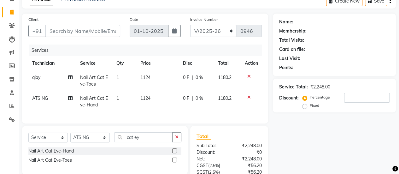
click at [227, 58] on tr "Technician Service Qty Price Disc Total Action" at bounding box center [145, 63] width 234 height 14
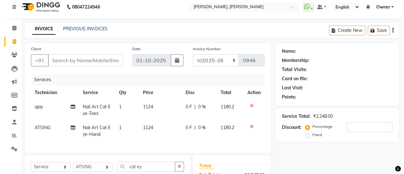
scroll to position [0, 0]
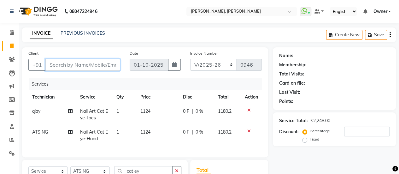
click at [63, 66] on input "Client" at bounding box center [82, 65] width 75 height 12
type input "9"
type input "0"
type input "9910485709"
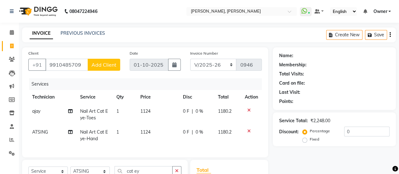
click at [94, 63] on span "Add Client" at bounding box center [104, 65] width 25 height 6
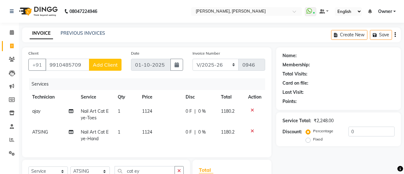
select select "21"
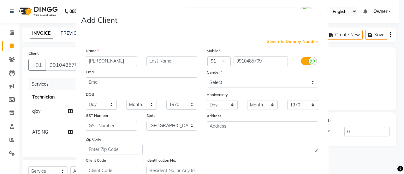
type input "[PERSON_NAME]"
click at [215, 81] on select "Select [DEMOGRAPHIC_DATA] [DEMOGRAPHIC_DATA] Other Prefer Not To Say" at bounding box center [262, 83] width 111 height 10
select select "[DEMOGRAPHIC_DATA]"
click at [207, 78] on select "Select [DEMOGRAPHIC_DATA] [DEMOGRAPHIC_DATA] Other Prefer Not To Say" at bounding box center [262, 83] width 111 height 10
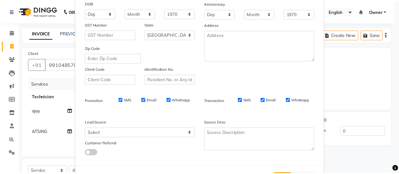
scroll to position [116, 0]
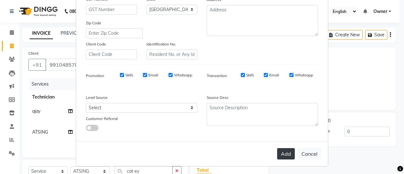
click at [284, 151] on button "Add" at bounding box center [286, 153] width 18 height 11
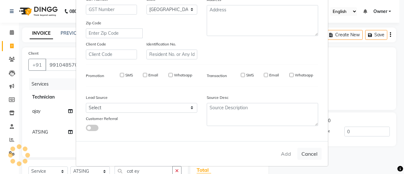
select select
select select "null"
select select
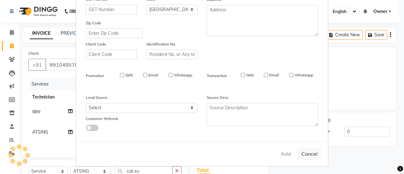
select select
checkbox input "false"
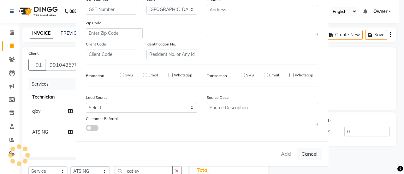
checkbox input "false"
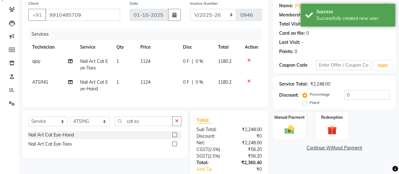
scroll to position [51, 0]
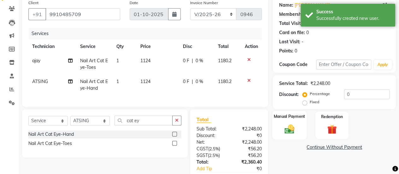
click at [286, 118] on label "Manual Payment" at bounding box center [290, 116] width 32 height 6
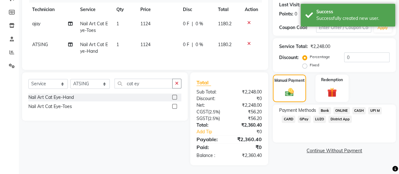
scroll to position [92, 0]
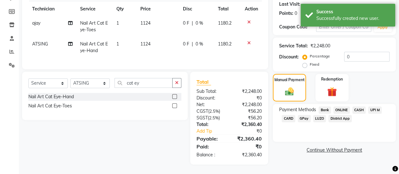
click at [345, 106] on span "ONLINE" at bounding box center [342, 109] width 16 height 7
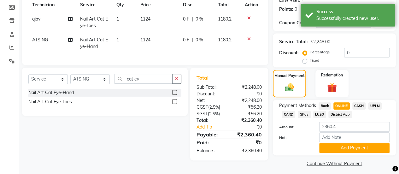
scroll to position [95, 0]
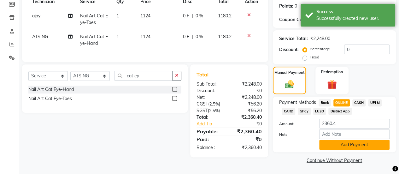
click at [343, 141] on button "Add Payment" at bounding box center [355, 145] width 70 height 10
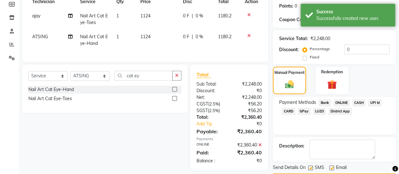
scroll to position [113, 0]
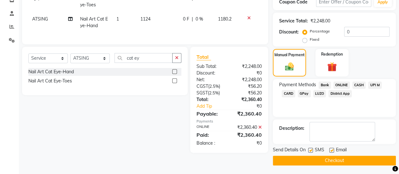
click at [349, 159] on button "Checkout" at bounding box center [334, 161] width 123 height 10
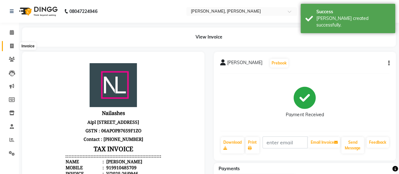
click at [14, 48] on span at bounding box center [11, 46] width 11 height 7
select select "5749"
select select "service"
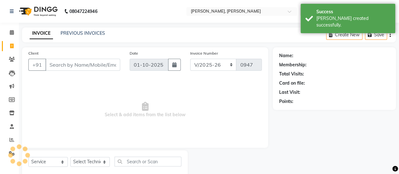
scroll to position [15, 0]
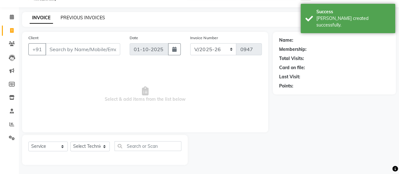
click at [93, 17] on link "PREVIOUS INVOICES" at bounding box center [83, 18] width 45 height 6
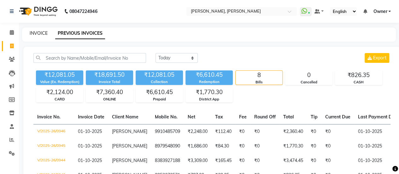
click at [43, 35] on link "INVOICE" at bounding box center [39, 33] width 18 height 6
select select "5749"
select select "service"
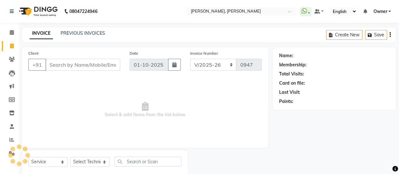
scroll to position [15, 0]
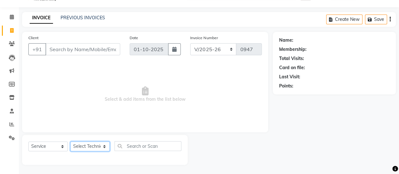
click at [81, 146] on select "Select Technician [PERSON_NAME] Chetan Manager [PERSON_NAME] Owner [PERSON_NAME…" at bounding box center [89, 146] width 39 height 10
select select "39728"
click at [70, 141] on select "Select Technician [PERSON_NAME] Chetan Manager [PERSON_NAME] Owner [PERSON_NAME…" at bounding box center [89, 146] width 39 height 10
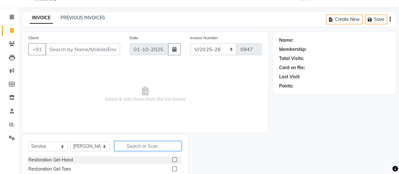
click at [164, 147] on input "text" at bounding box center [148, 146] width 67 height 10
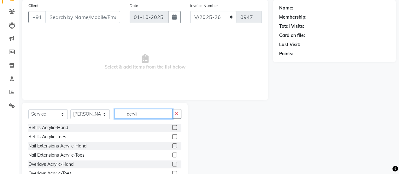
scroll to position [50, 0]
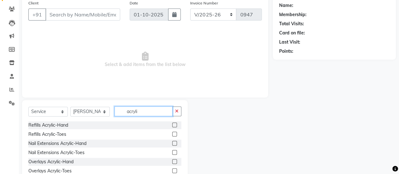
type input "acryli"
click at [174, 143] on label at bounding box center [174, 143] width 5 height 5
click at [174, 143] on input "checkbox" at bounding box center [174, 143] width 4 height 4
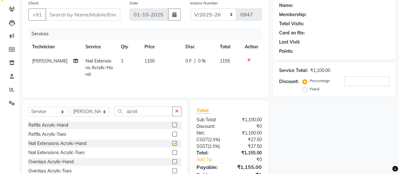
checkbox input "false"
click at [148, 63] on span "1100" at bounding box center [150, 61] width 10 height 6
select select "39728"
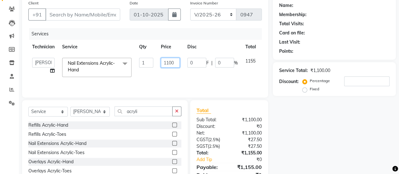
click at [175, 62] on input "1100" at bounding box center [170, 63] width 19 height 10
type input "1"
type input "2200"
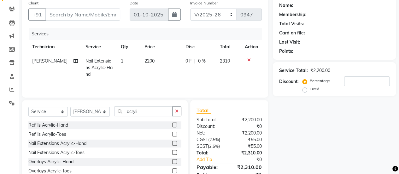
click at [184, 75] on td "0 F | 0 %" at bounding box center [199, 67] width 34 height 27
select select "39728"
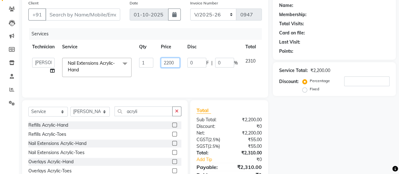
click at [178, 63] on input "2200" at bounding box center [170, 63] width 19 height 10
type input "2250"
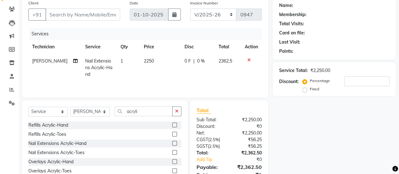
click at [184, 67] on td "0 F | 0 %" at bounding box center [198, 67] width 34 height 27
select select "39728"
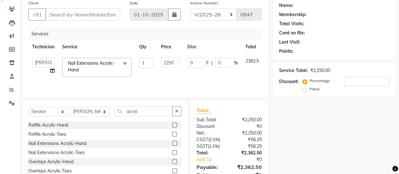
click at [181, 63] on td "2250" at bounding box center [170, 67] width 27 height 27
click at [177, 62] on input "2250" at bounding box center [170, 63] width 19 height 10
type input "2248"
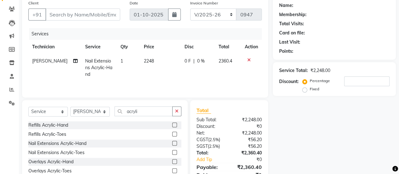
click at [181, 67] on tr "[PERSON_NAME] Nail Extensions Acrylic-Hand 1 2248 0 F | 0 % 2360.4" at bounding box center [145, 67] width 234 height 27
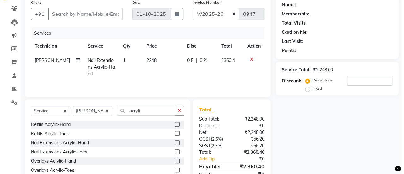
scroll to position [51, 0]
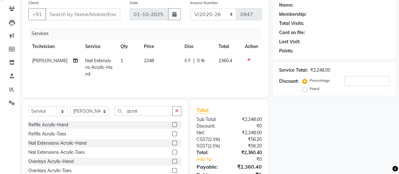
click at [160, 60] on td "2248" at bounding box center [160, 67] width 41 height 27
select select "39728"
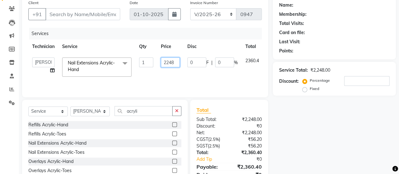
click at [177, 63] on input "2248" at bounding box center [170, 62] width 19 height 10
click at [176, 63] on input "2248" at bounding box center [170, 62] width 19 height 10
click at [178, 63] on input "2248" at bounding box center [170, 62] width 19 height 10
type input "2400"
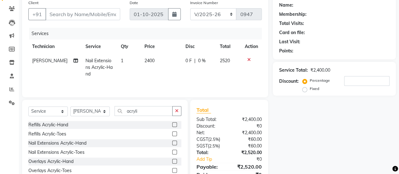
click at [191, 74] on td "0 F | 0 %" at bounding box center [199, 67] width 34 height 27
select select "39728"
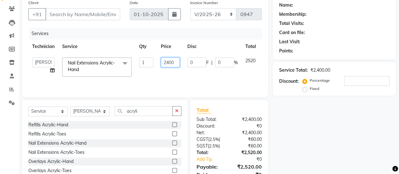
click at [173, 61] on input "2400" at bounding box center [170, 62] width 19 height 10
type input "2450"
click at [193, 82] on div "Services Technician Service Qty Price Disc Total Action ajay ATSING Chetan Mana…" at bounding box center [145, 59] width 234 height 63
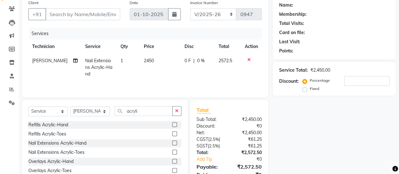
click at [173, 71] on td "2450" at bounding box center [160, 67] width 41 height 27
select select "39728"
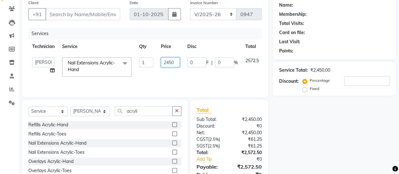
click at [174, 62] on input "2450" at bounding box center [170, 62] width 19 height 10
type input "2472"
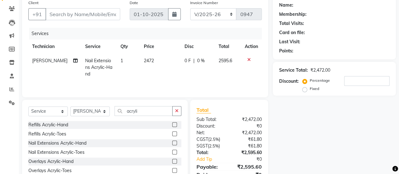
click at [177, 69] on td "2472" at bounding box center [160, 67] width 41 height 27
select select "39728"
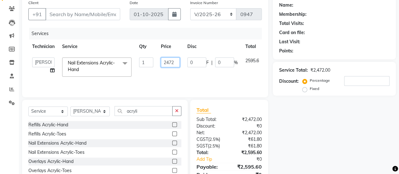
click at [177, 63] on input "2472" at bounding box center [170, 62] width 19 height 10
type input "2473"
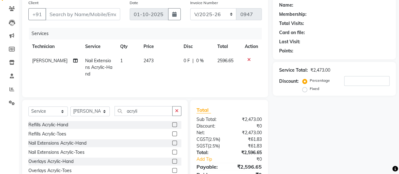
click at [183, 77] on td "0 F | 0 %" at bounding box center [197, 67] width 34 height 27
select select "39728"
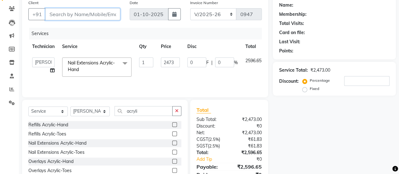
click at [100, 16] on input "Client" at bounding box center [82, 14] width 75 height 12
type input "7"
type input "0"
type input "7087089890"
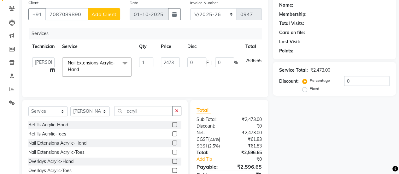
click at [112, 15] on span "Add Client" at bounding box center [104, 14] width 25 height 6
select select "21"
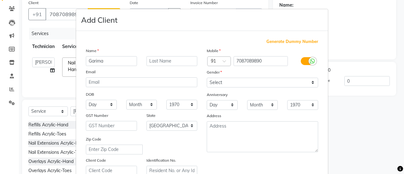
type input "Garima"
drag, startPoint x: 216, startPoint y: 80, endPoint x: 220, endPoint y: 106, distance: 26.1
click at [220, 106] on div "Mobile Country Code × 91 7087089890 Gender Select [DEMOGRAPHIC_DATA] [DEMOGRAPH…" at bounding box center [262, 111] width 121 height 128
select select "[DEMOGRAPHIC_DATA]"
click at [207, 78] on select "Select [DEMOGRAPHIC_DATA] [DEMOGRAPHIC_DATA] Other Prefer Not To Say" at bounding box center [262, 83] width 111 height 10
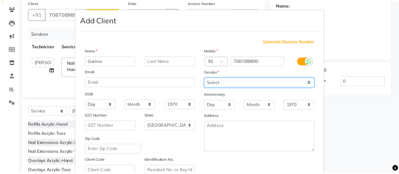
scroll to position [116, 0]
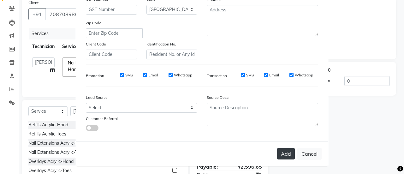
click at [282, 153] on button "Add" at bounding box center [286, 153] width 18 height 11
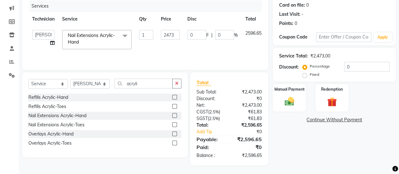
scroll to position [76, 0]
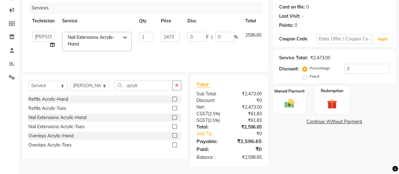
click at [329, 99] on img at bounding box center [332, 104] width 16 height 12
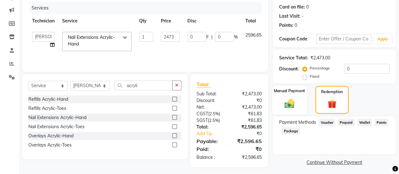
click at [283, 95] on div "Manual Payment" at bounding box center [289, 99] width 34 height 29
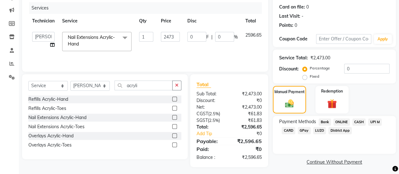
click at [339, 129] on span "District App" at bounding box center [340, 130] width 23 height 7
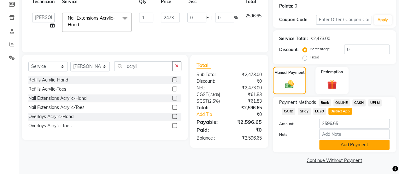
click at [343, 144] on button "Add Payment" at bounding box center [355, 145] width 70 height 10
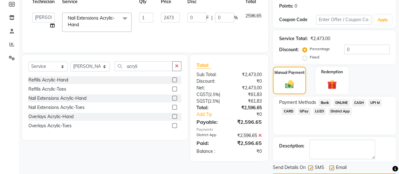
scroll to position [113, 0]
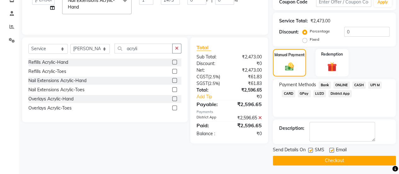
click at [338, 160] on button "Checkout" at bounding box center [334, 161] width 123 height 10
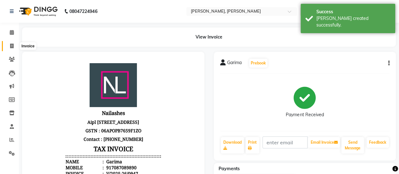
click at [14, 47] on span at bounding box center [11, 46] width 11 height 7
select select "service"
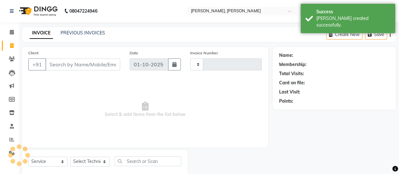
type input "0948"
select select "5749"
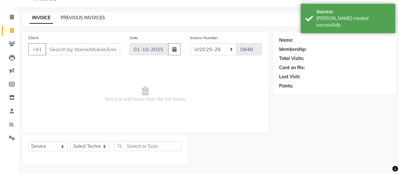
click at [82, 20] on link "PREVIOUS INVOICES" at bounding box center [83, 18] width 45 height 6
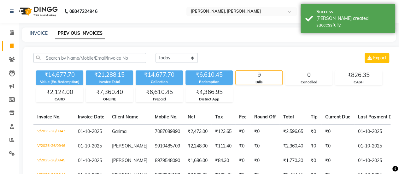
click at [138, 41] on div "INVOICE PREVIOUS INVOICES" at bounding box center [209, 34] width 374 height 14
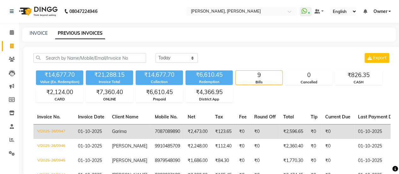
scroll to position [4, 0]
